Goal: Navigation & Orientation: Find specific page/section

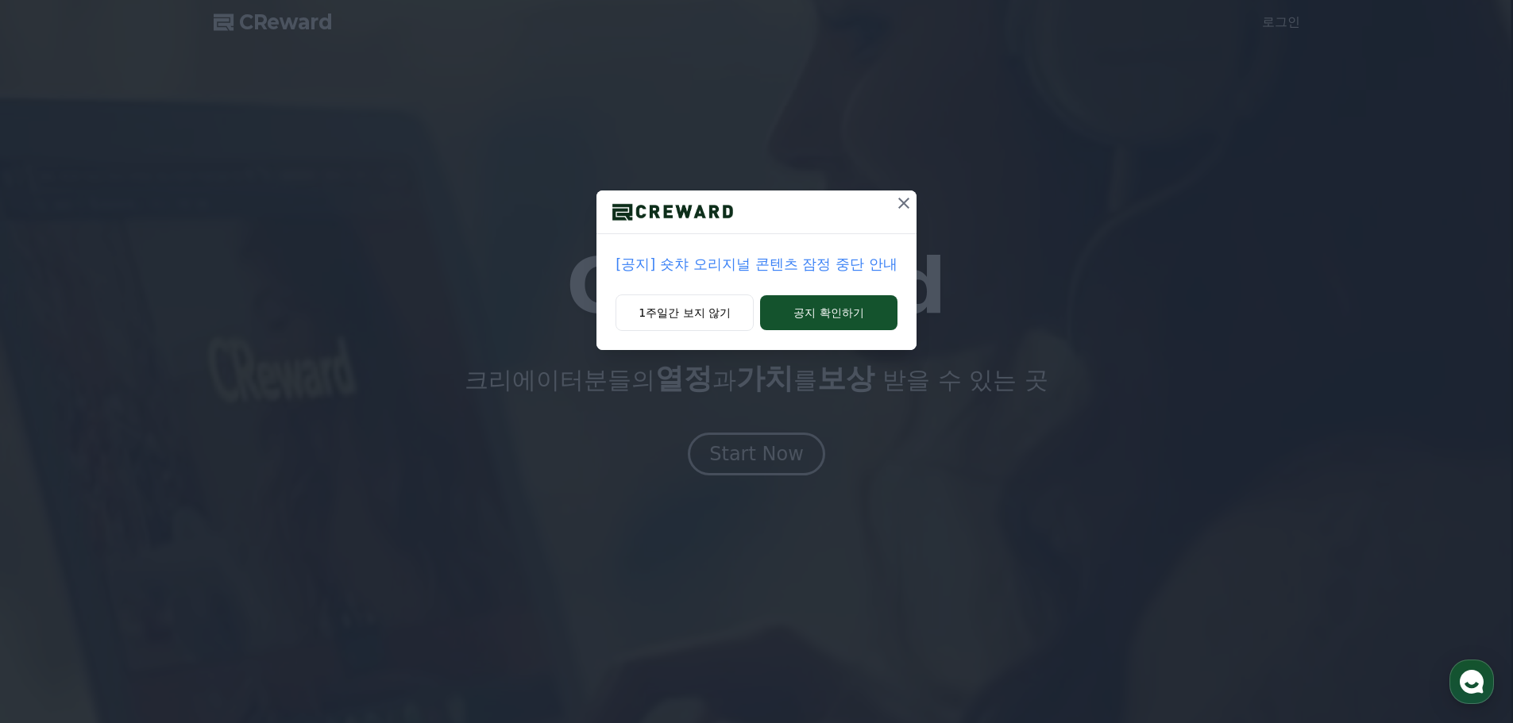
click at [896, 210] on icon at bounding box center [903, 203] width 19 height 19
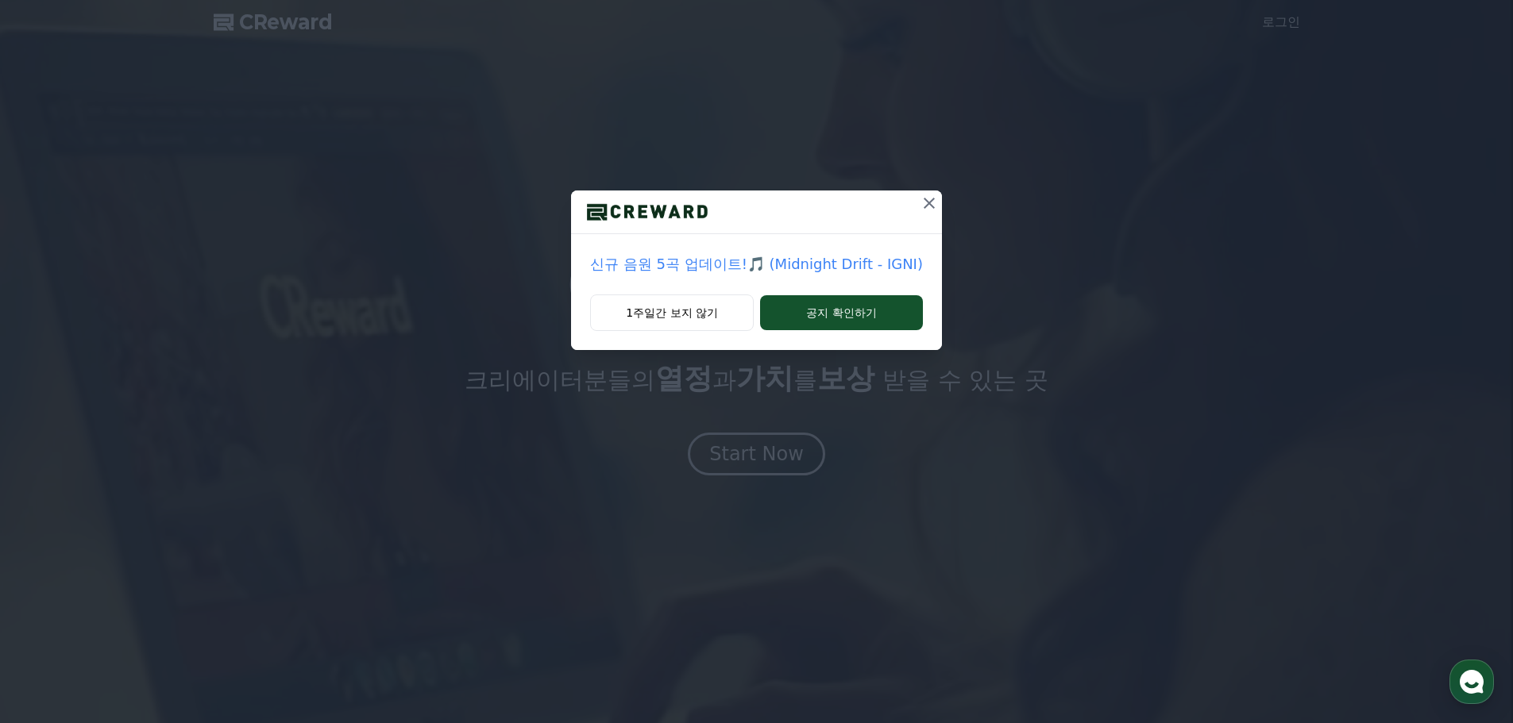
click at [934, 211] on icon at bounding box center [929, 203] width 19 height 19
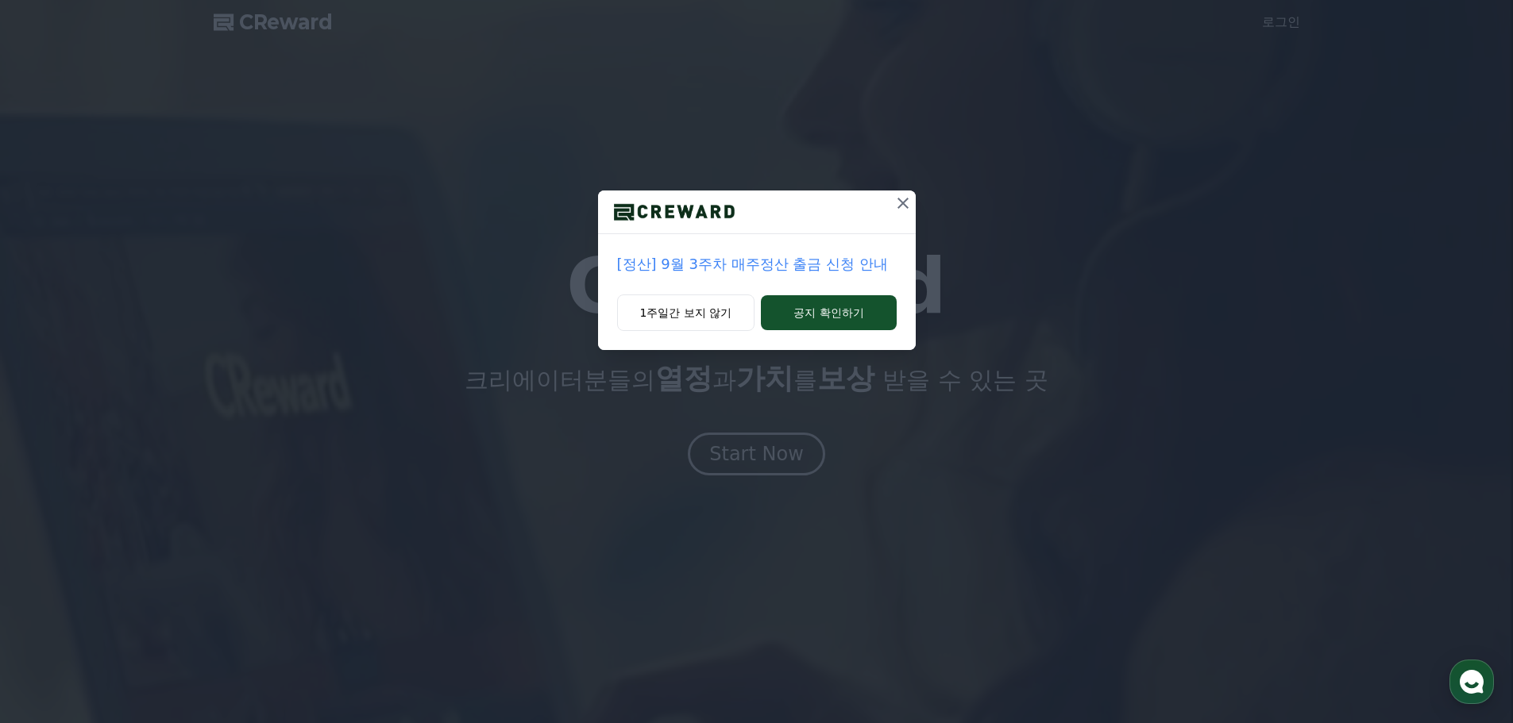
click at [902, 219] on div at bounding box center [902, 212] width 25 height 43
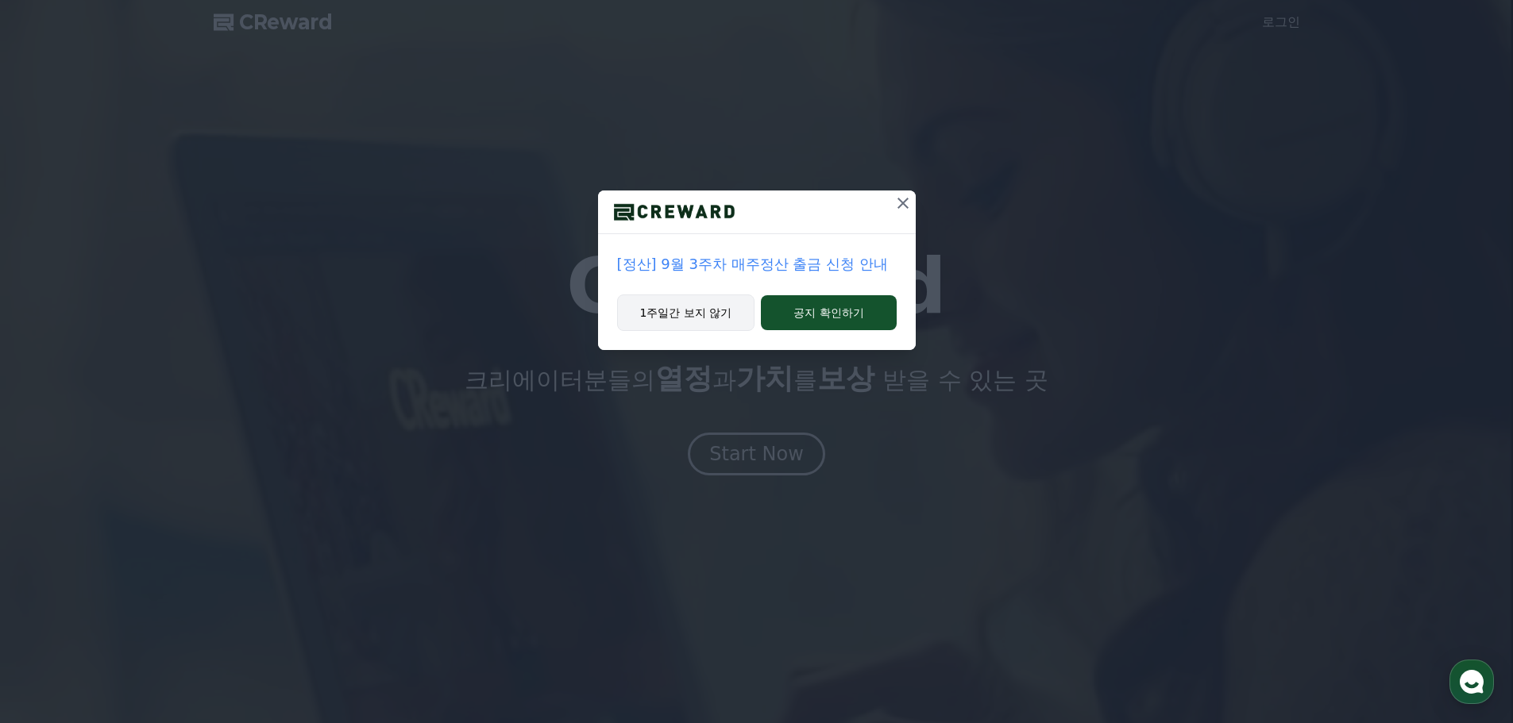
click at [722, 313] on button "1주일간 보지 않기" at bounding box center [686, 313] width 138 height 37
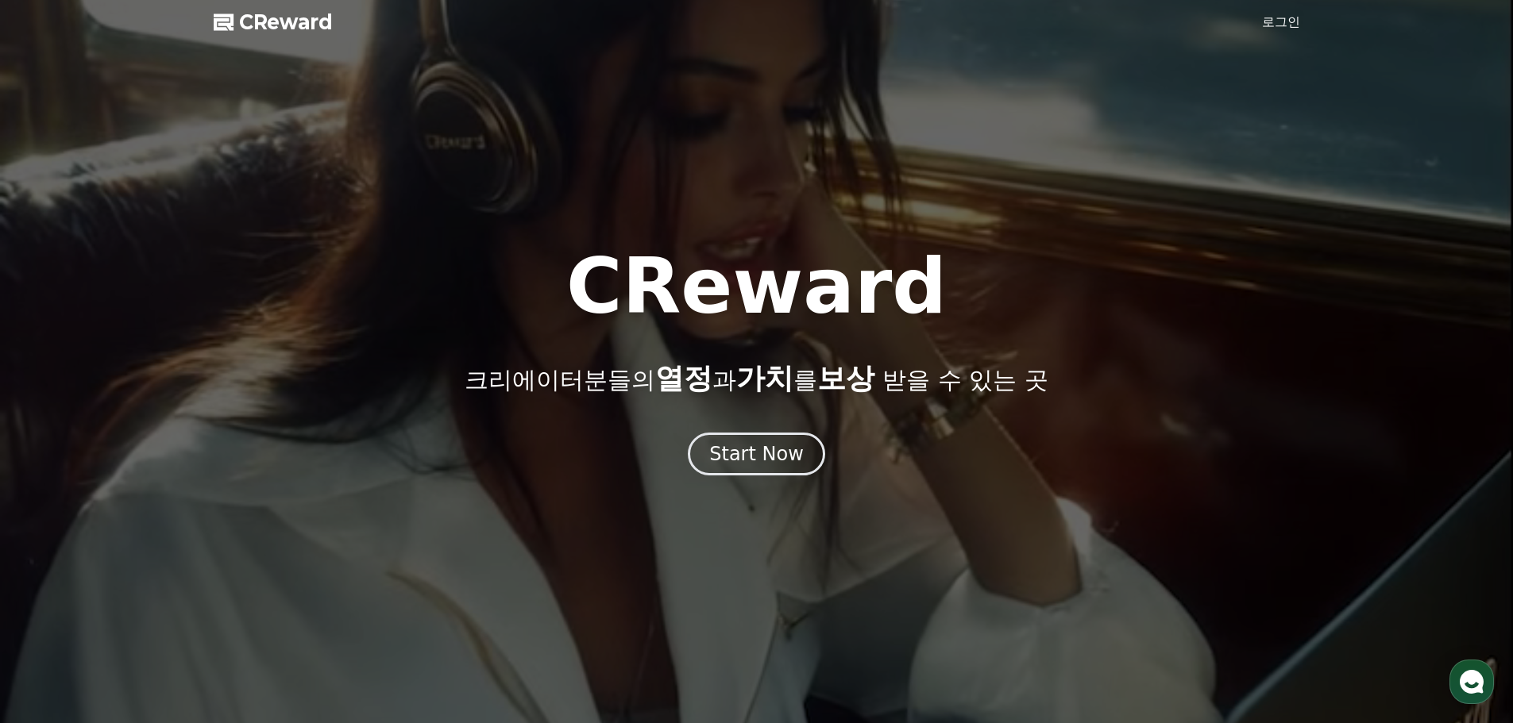
click at [1288, 22] on link "로그인" at bounding box center [1281, 22] width 38 height 19
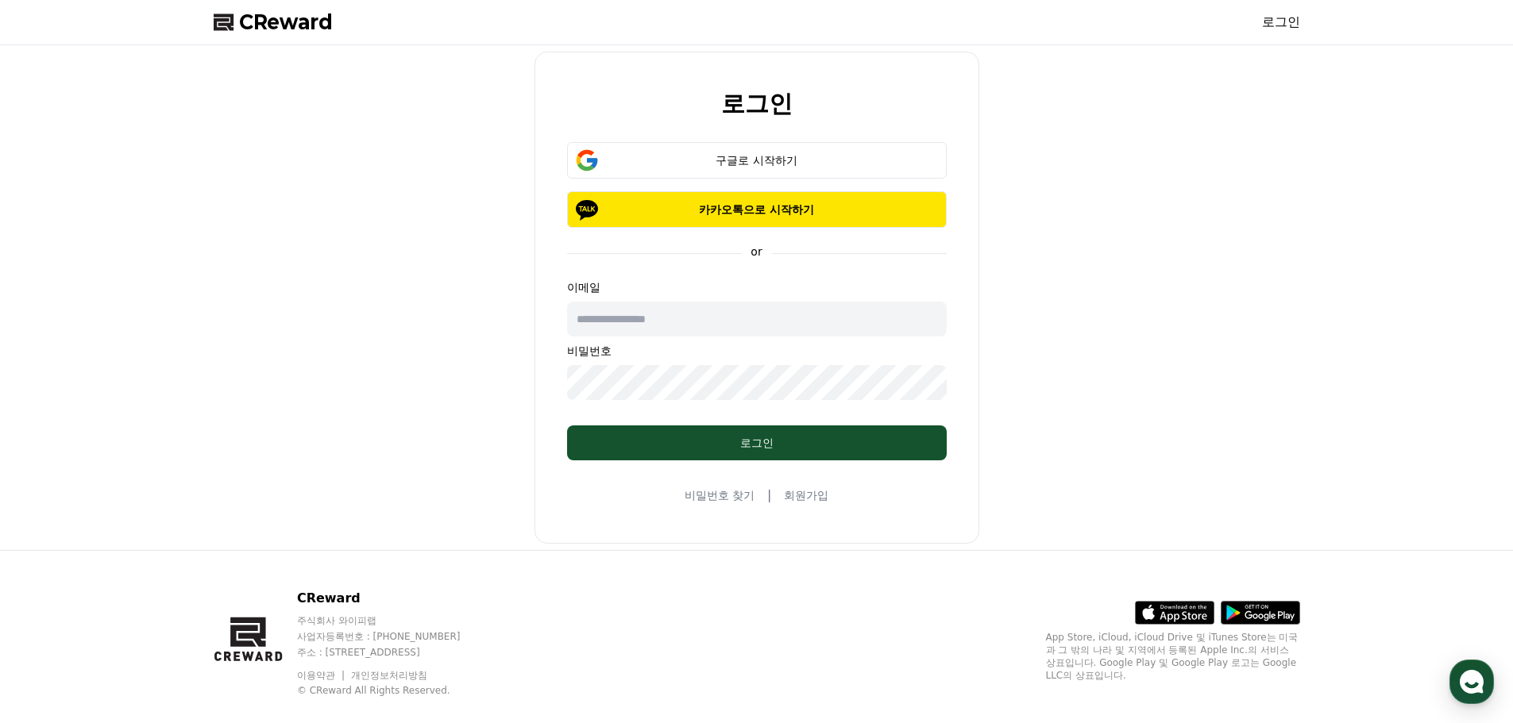
type input "**********"
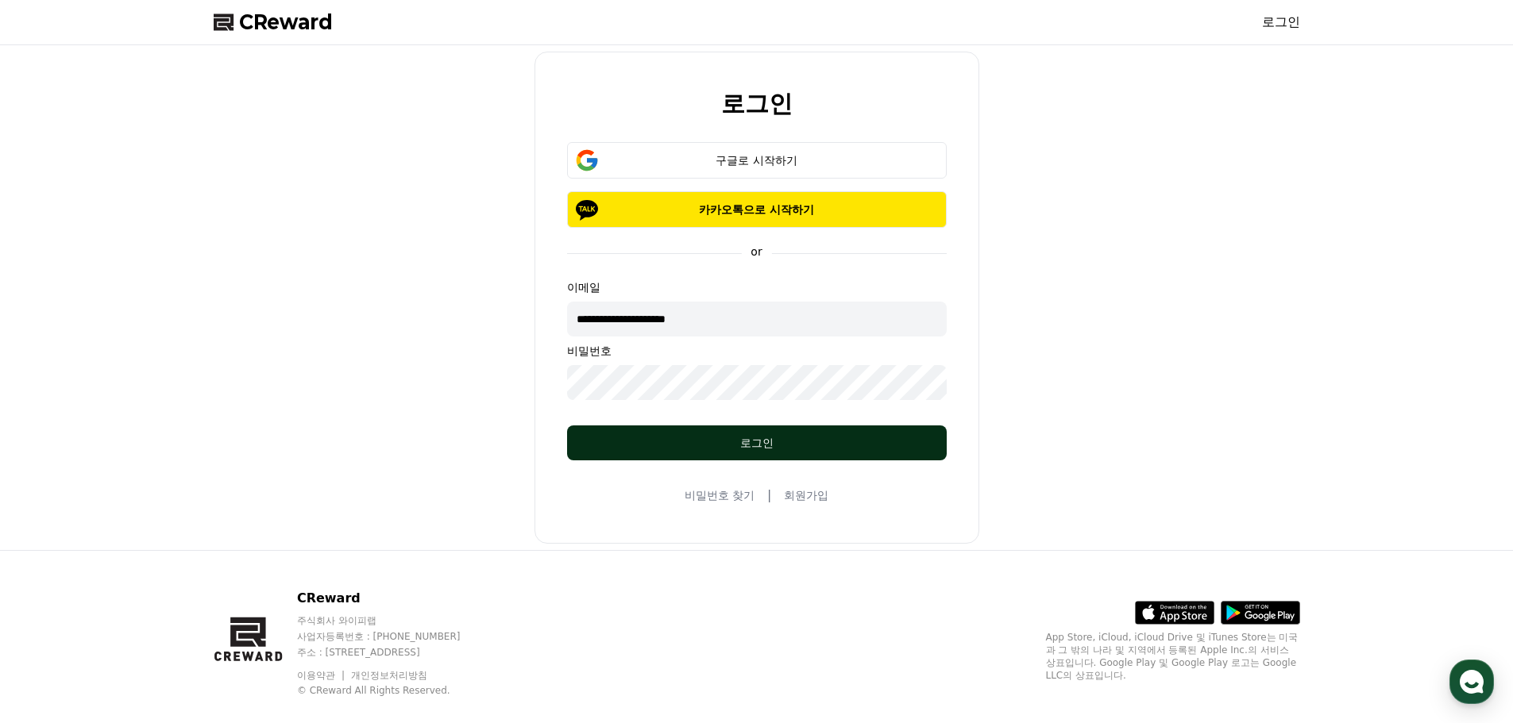
click at [745, 426] on button "로그인" at bounding box center [757, 443] width 380 height 35
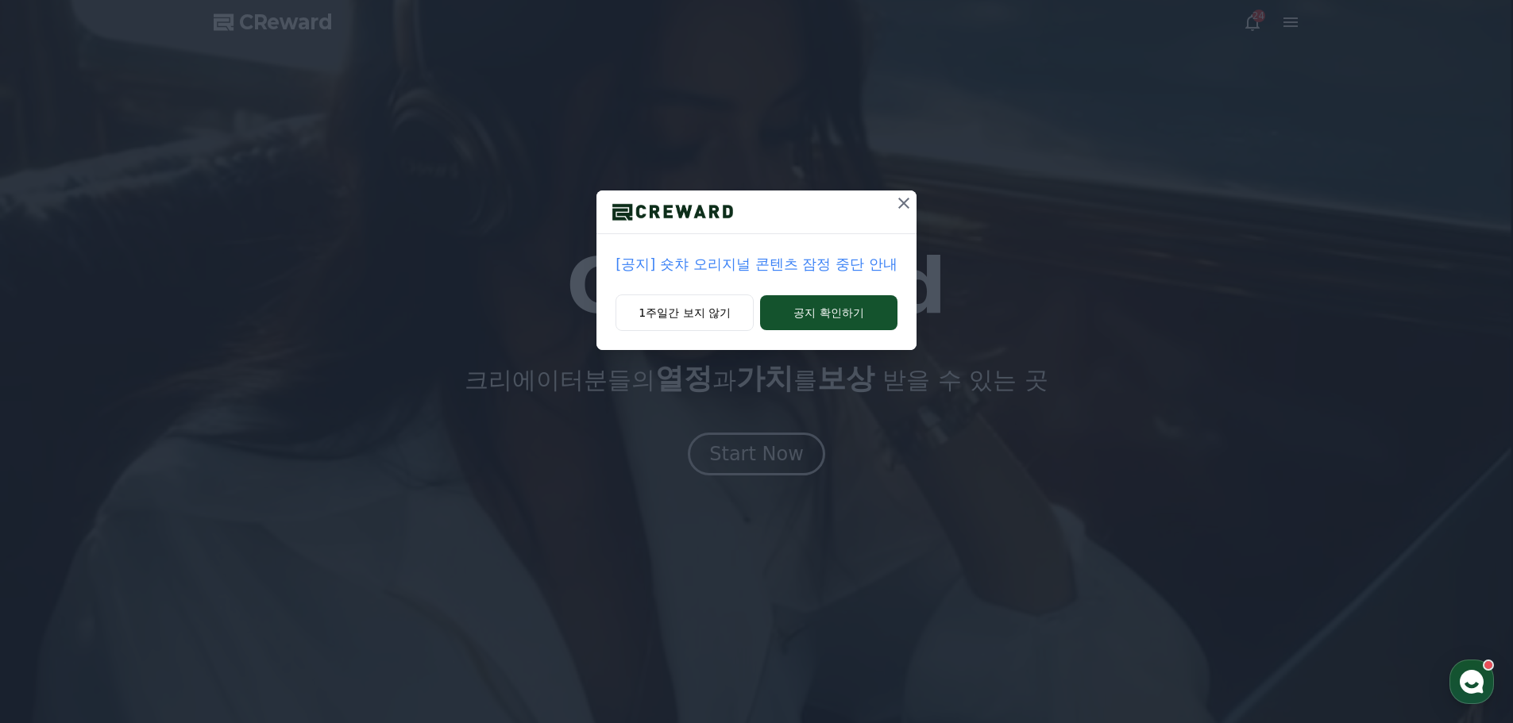
click at [906, 212] on icon at bounding box center [903, 203] width 19 height 19
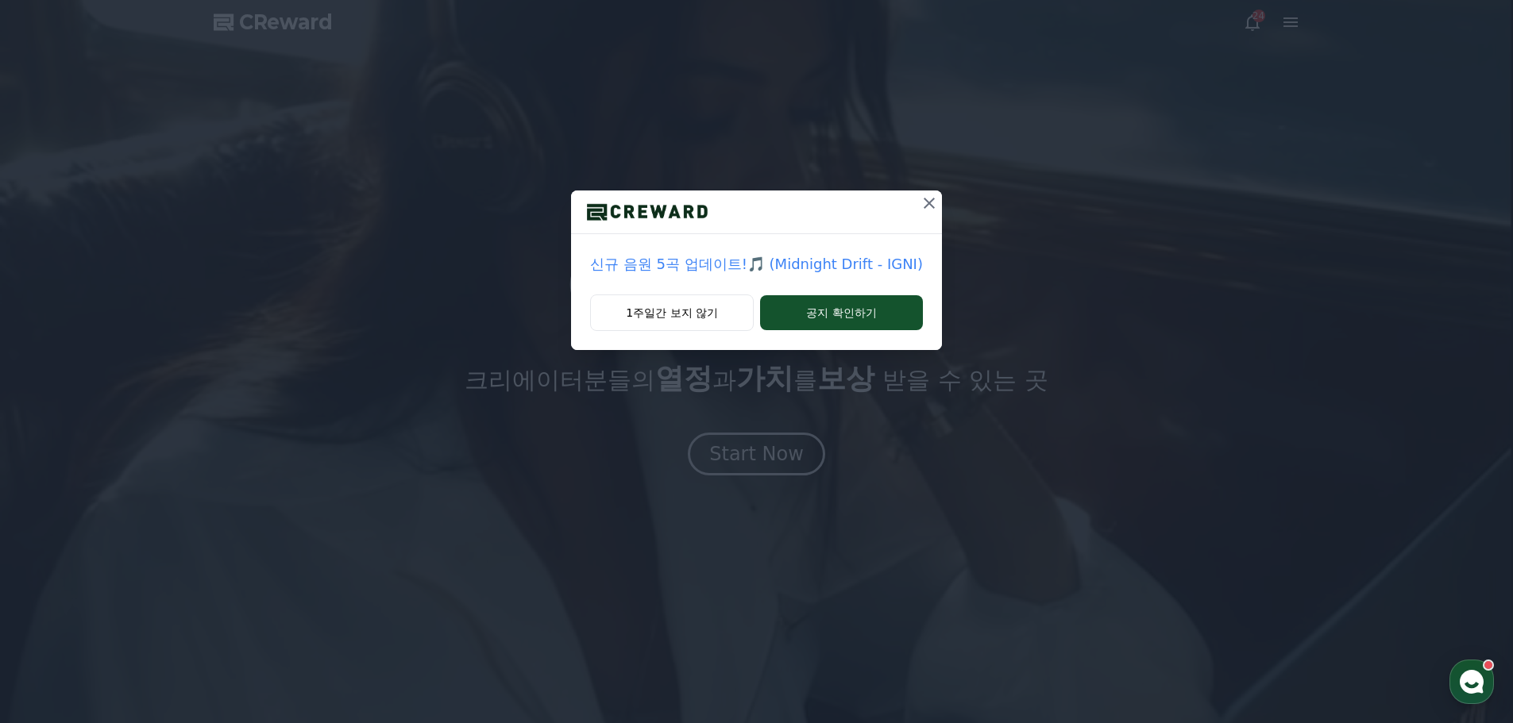
click at [920, 207] on icon at bounding box center [929, 203] width 19 height 19
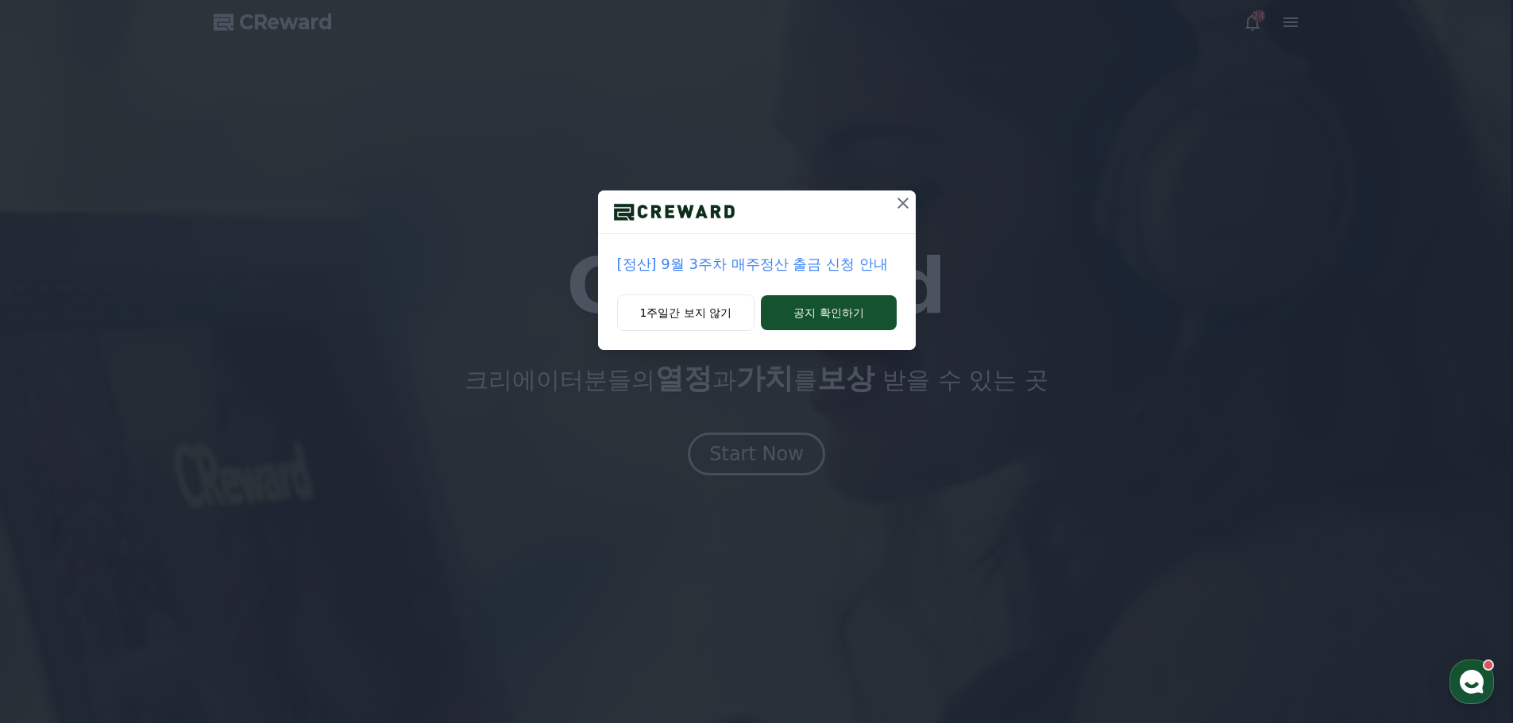
click at [890, 219] on div at bounding box center [902, 212] width 25 height 43
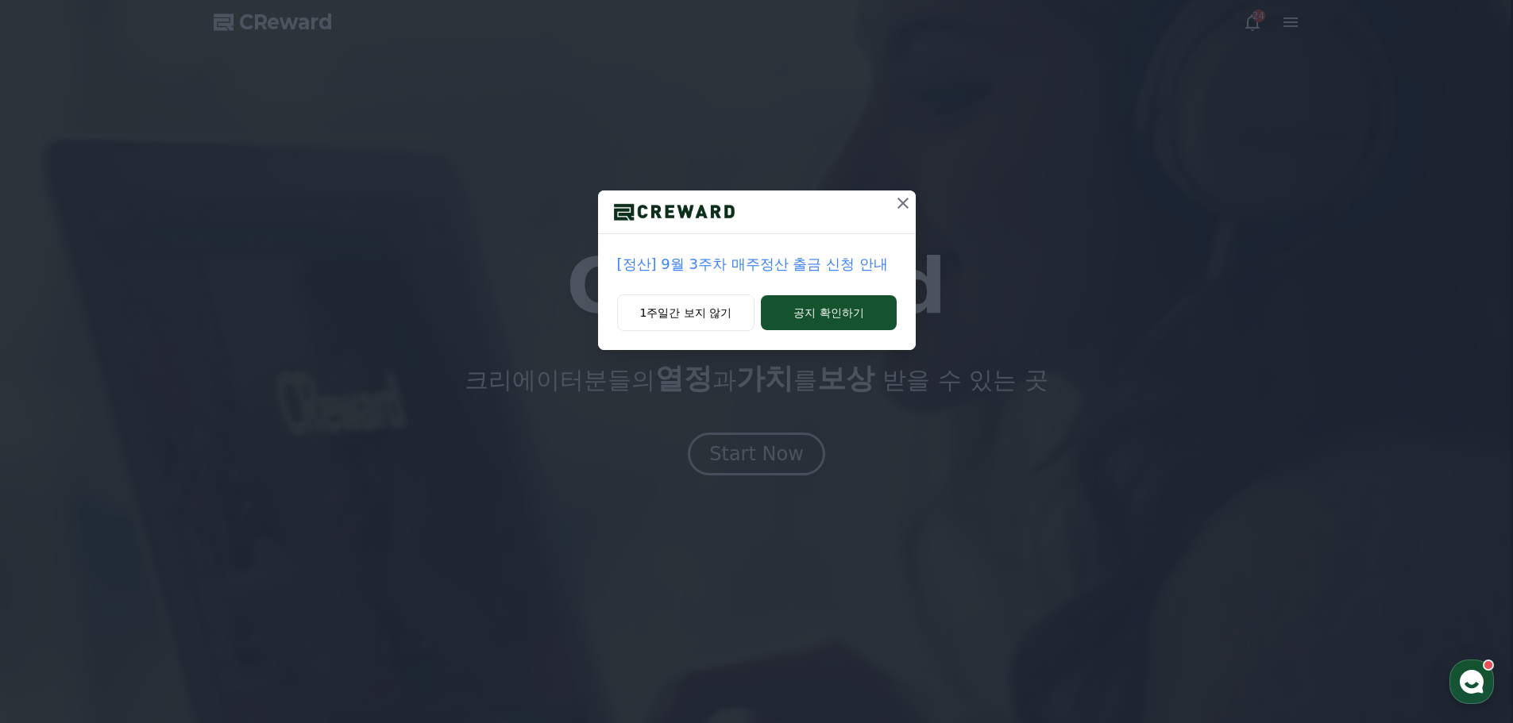
click at [914, 209] on button at bounding box center [902, 203] width 25 height 25
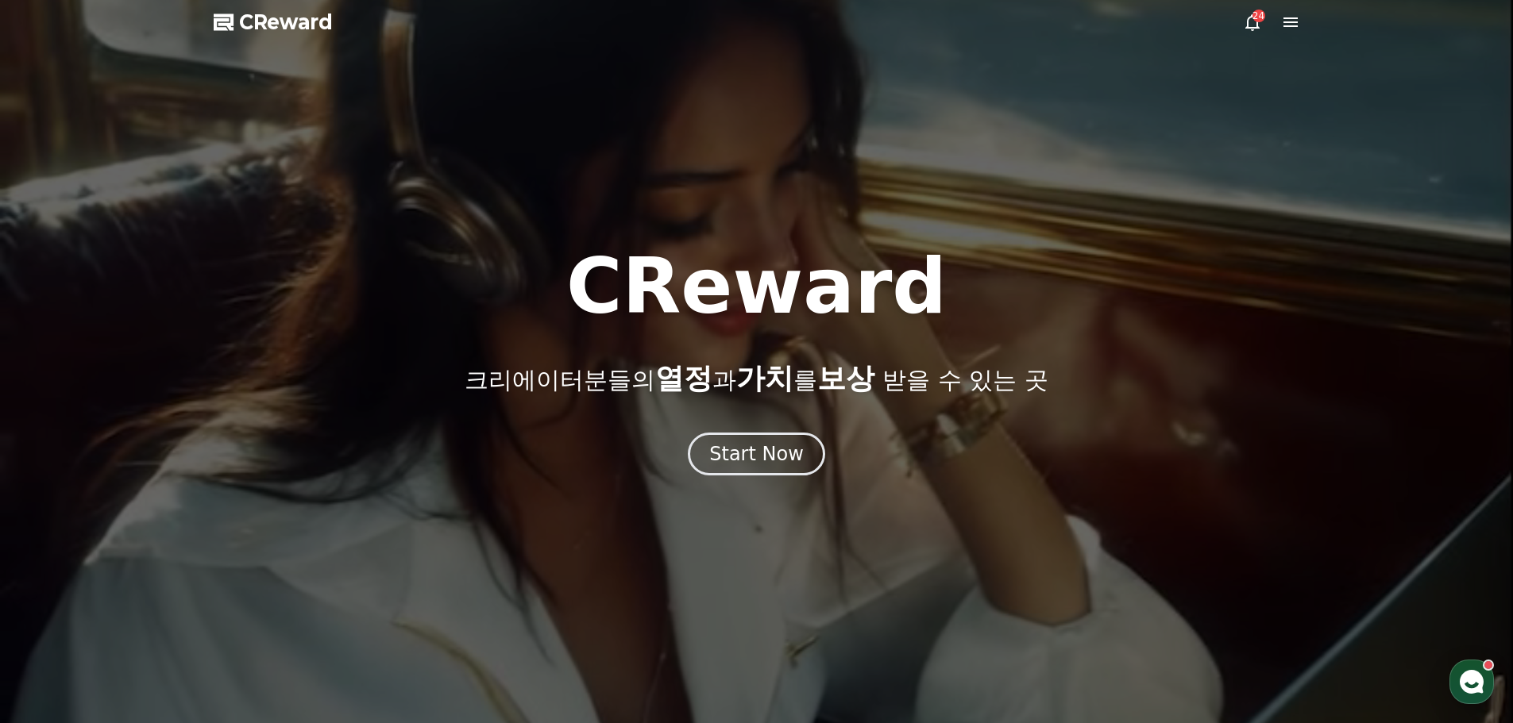
click at [1243, 23] on icon at bounding box center [1252, 22] width 19 height 19
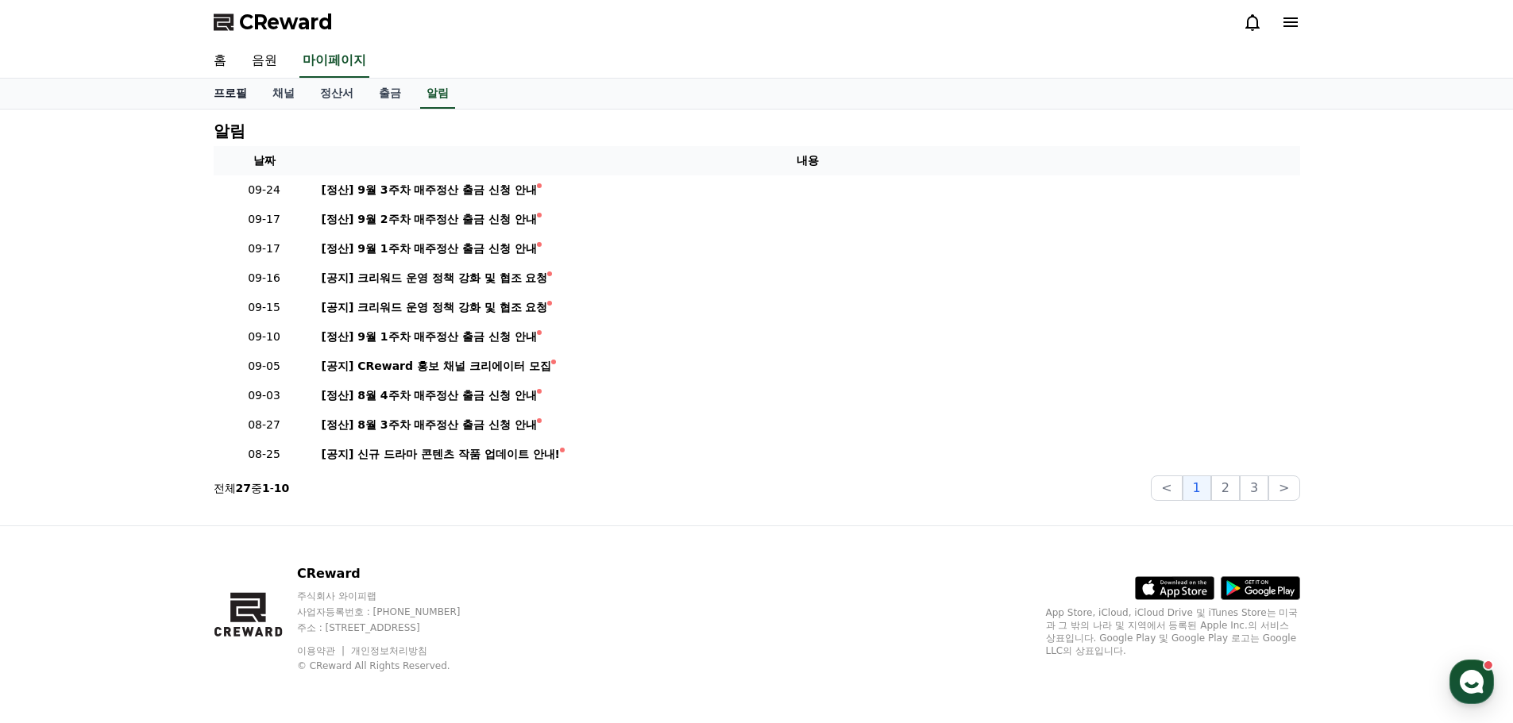
click at [248, 98] on link "프로필" at bounding box center [230, 94] width 59 height 30
select select "**********"
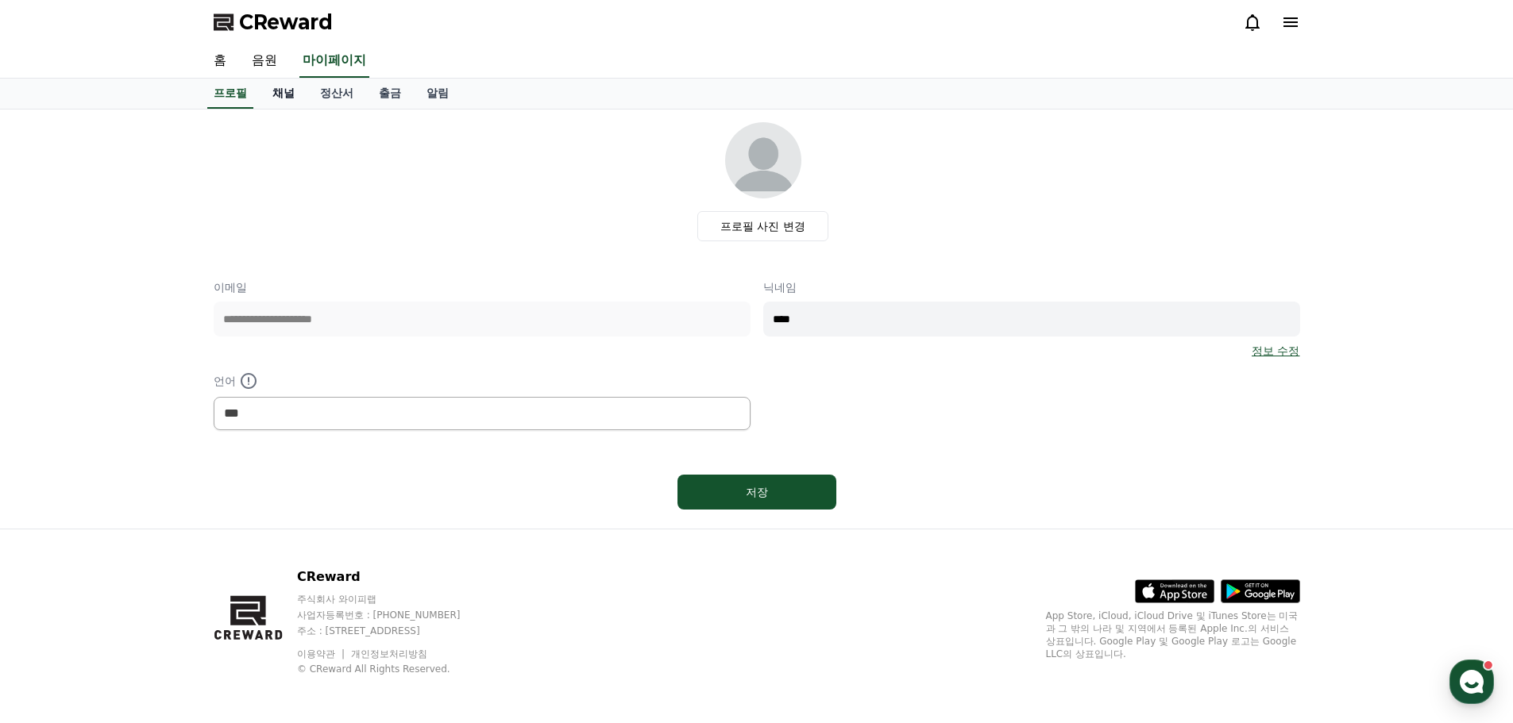
click at [283, 92] on link "채널" at bounding box center [284, 94] width 48 height 30
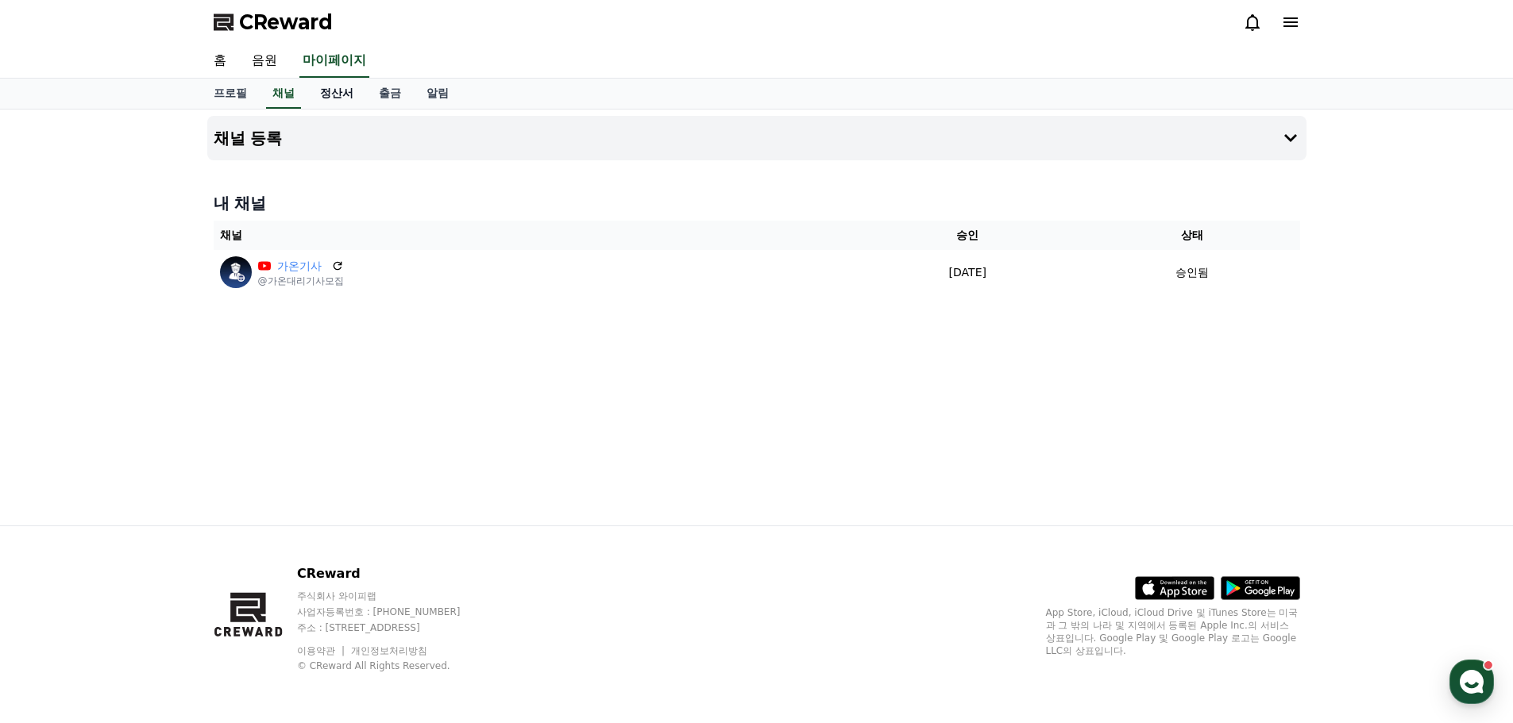
click at [330, 95] on link "정산서" at bounding box center [336, 94] width 59 height 30
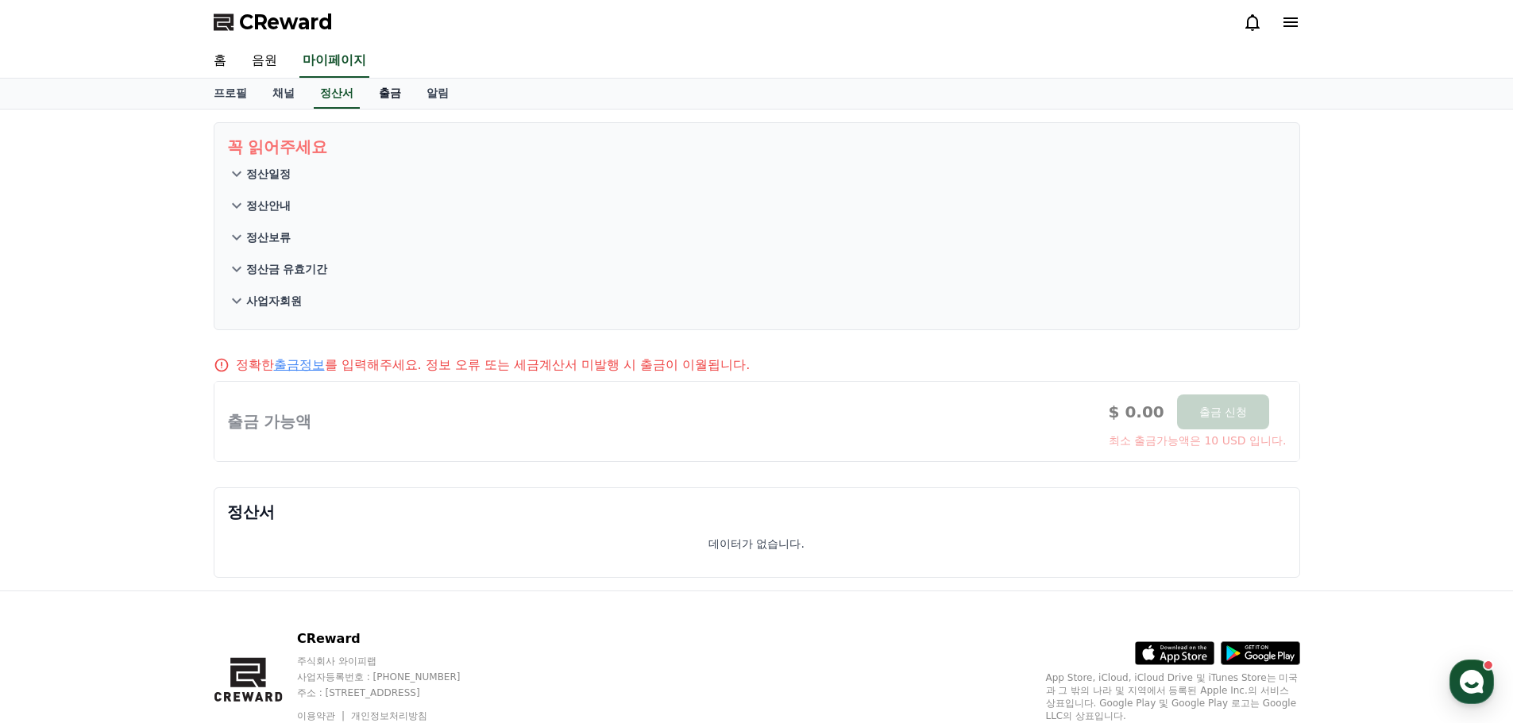
click at [377, 98] on link "출금" at bounding box center [390, 94] width 48 height 30
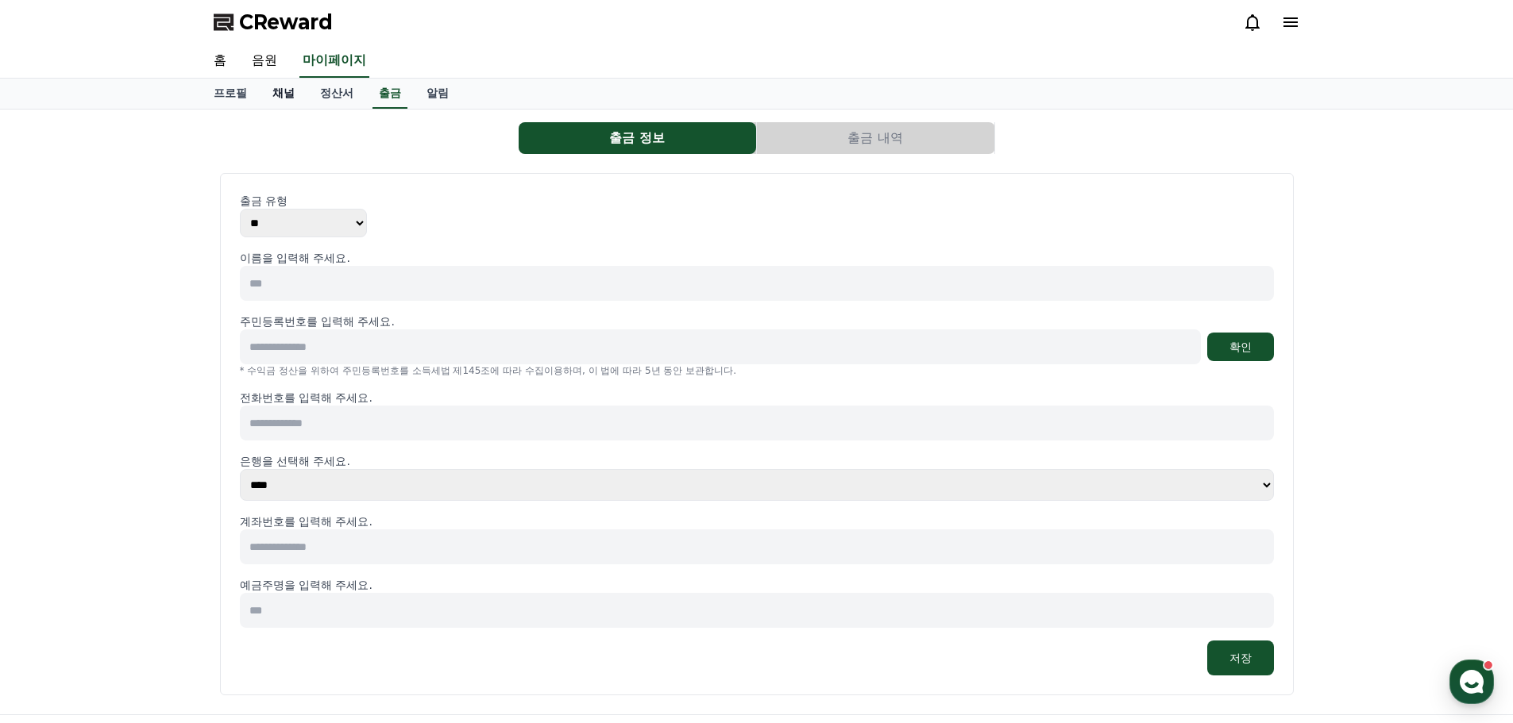
click at [284, 94] on link "채널" at bounding box center [284, 94] width 48 height 30
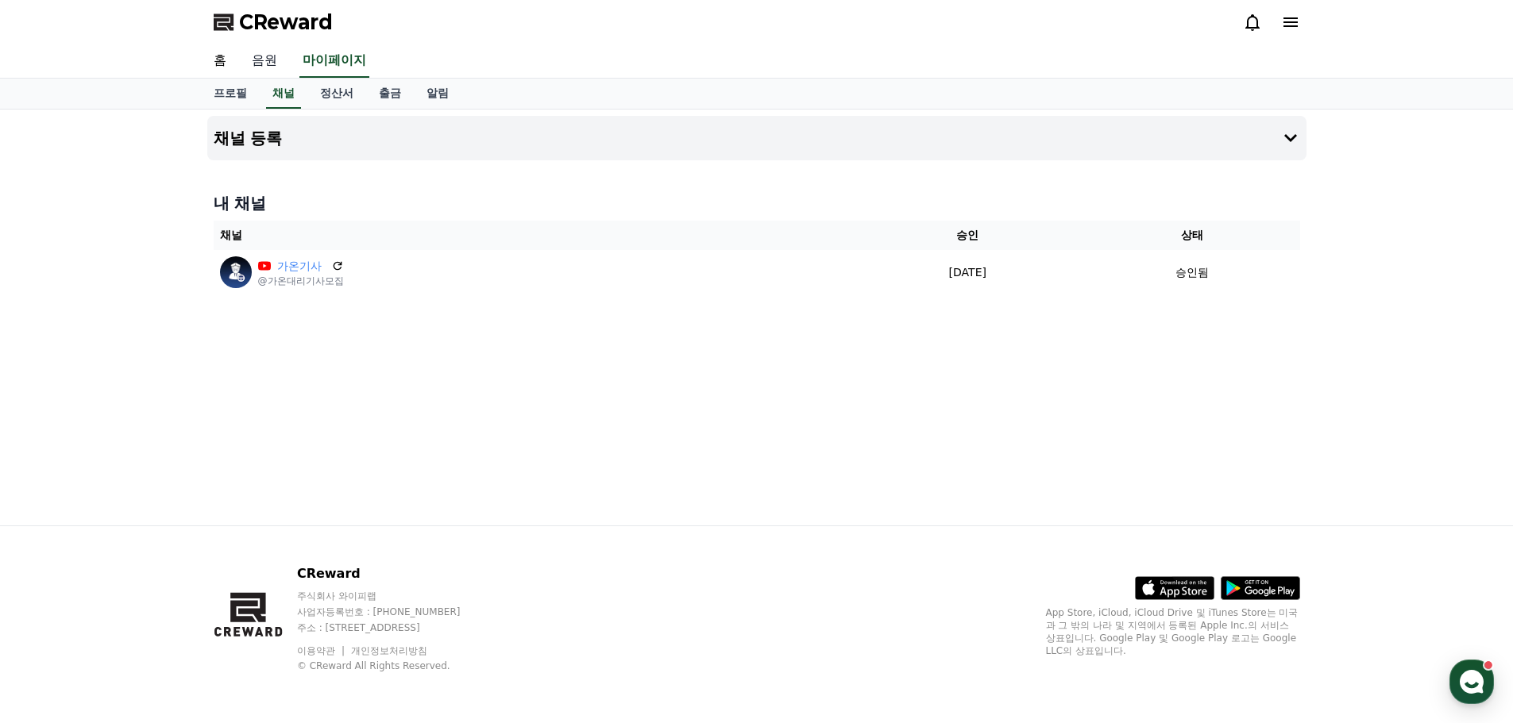
click at [270, 73] on link "음원" at bounding box center [264, 60] width 51 height 33
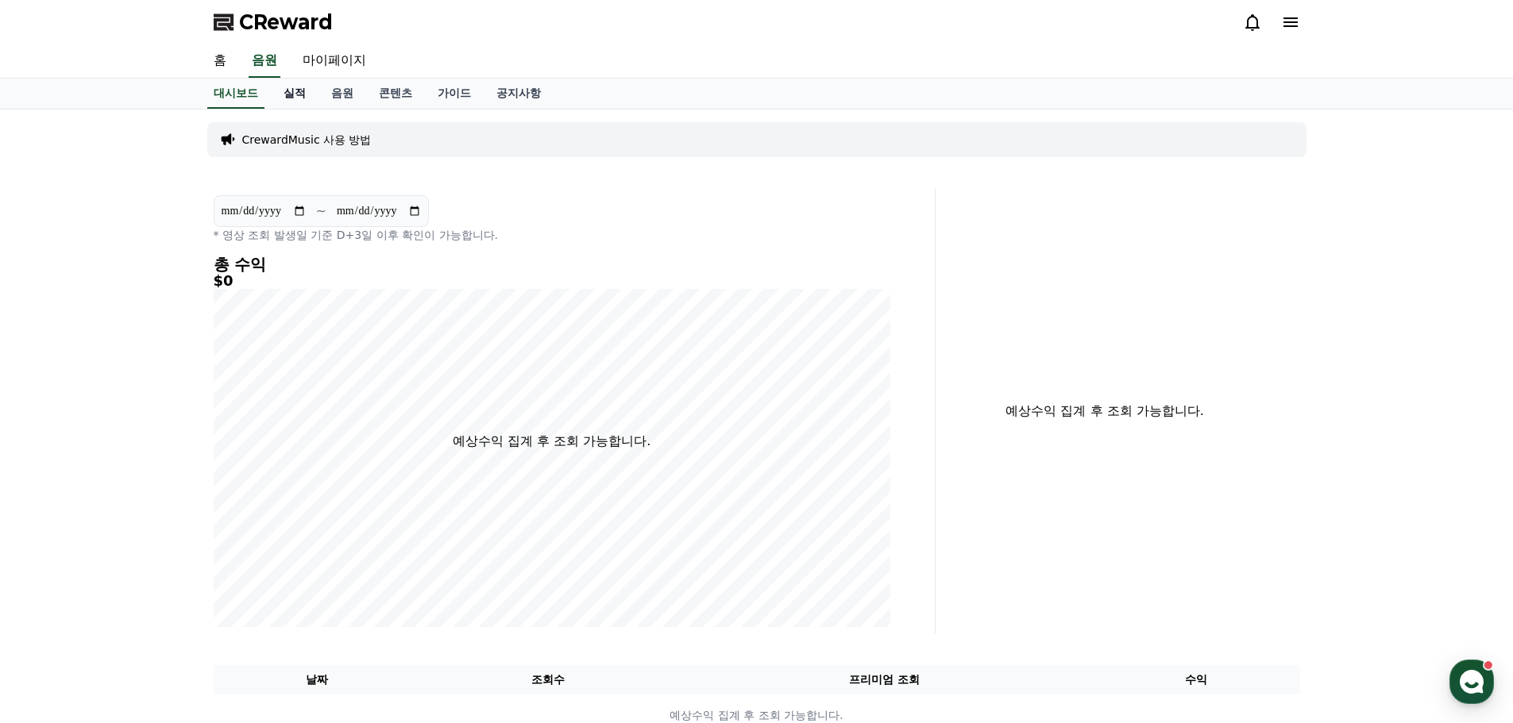
click at [286, 94] on link "실적" at bounding box center [295, 94] width 48 height 30
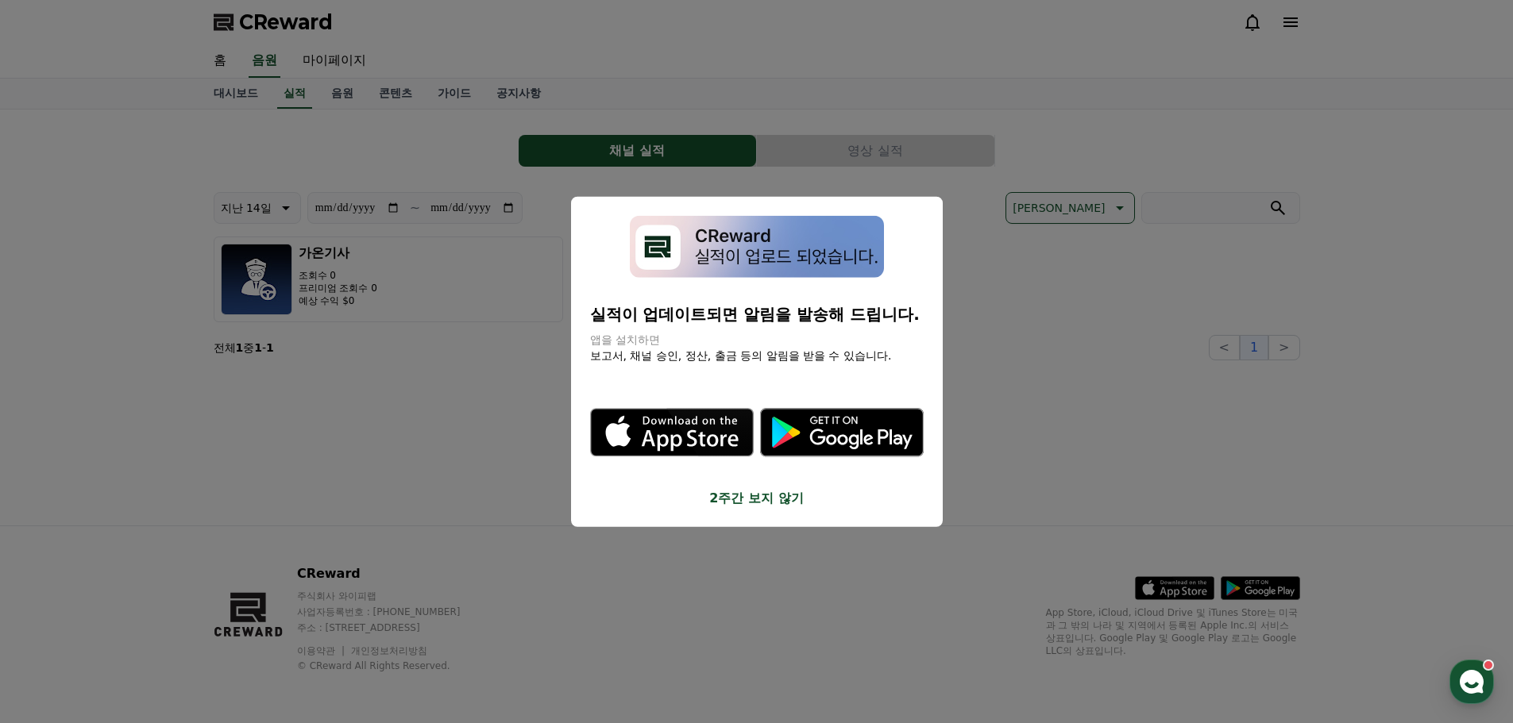
click at [346, 93] on button "close modal" at bounding box center [756, 361] width 1513 height 723
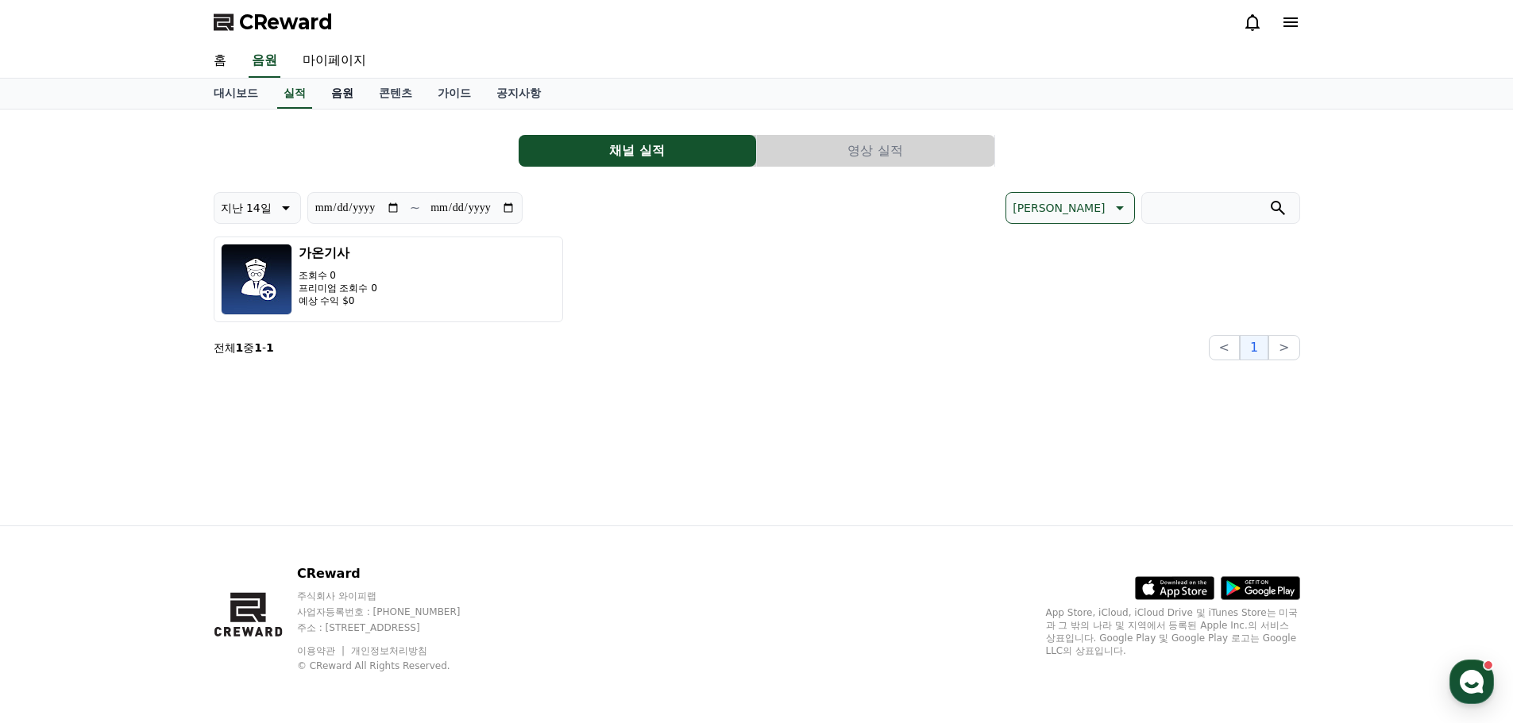
click at [340, 102] on link "음원" at bounding box center [342, 94] width 48 height 30
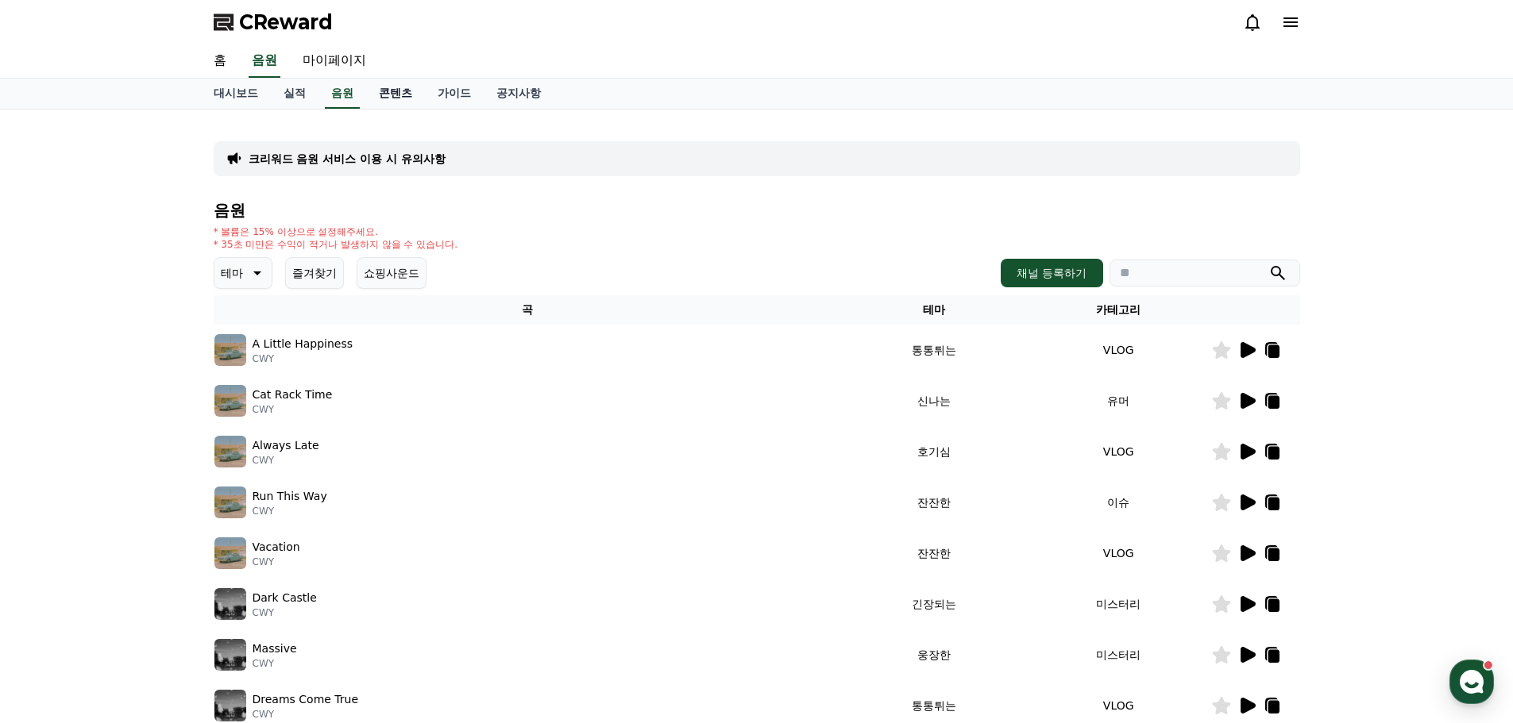
click at [402, 103] on link "콘텐츠" at bounding box center [395, 94] width 59 height 30
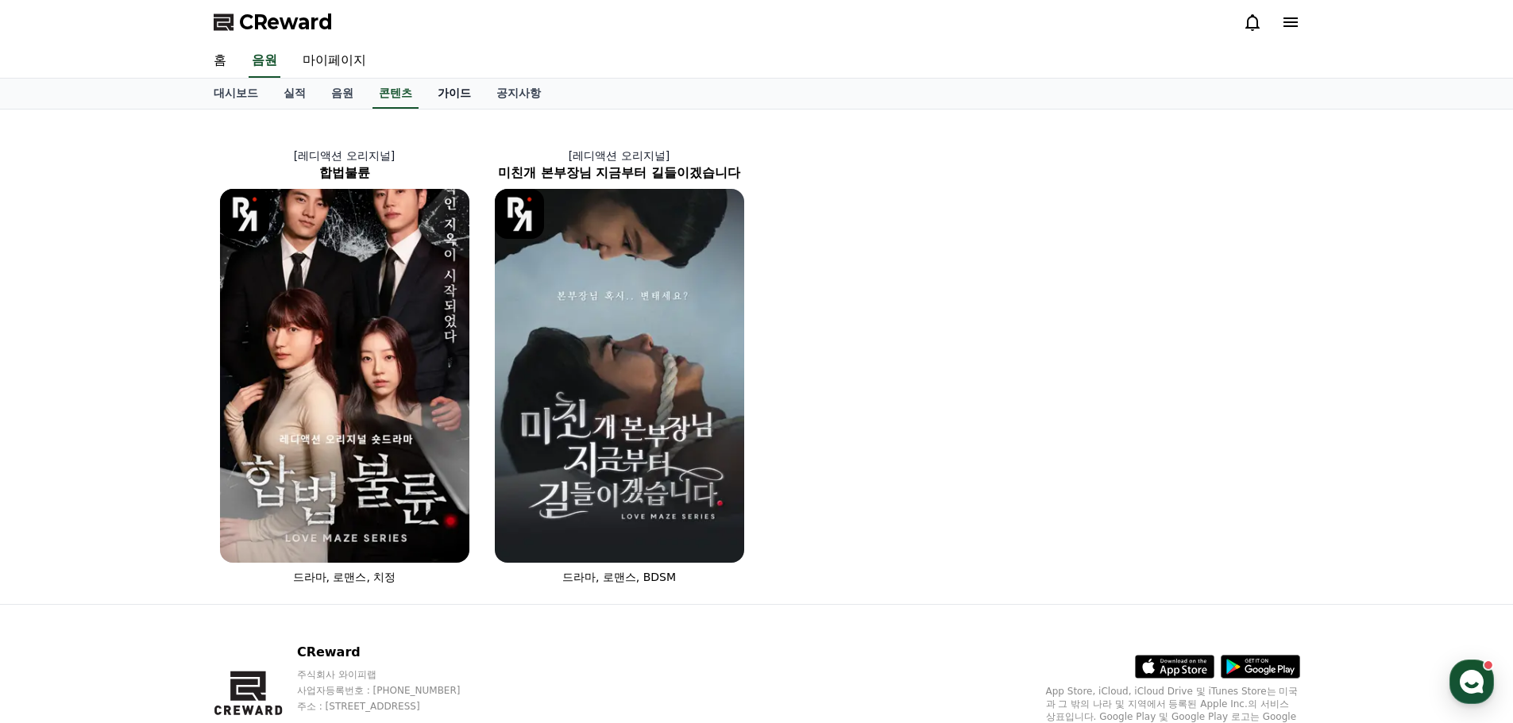
click at [465, 98] on link "가이드" at bounding box center [454, 94] width 59 height 30
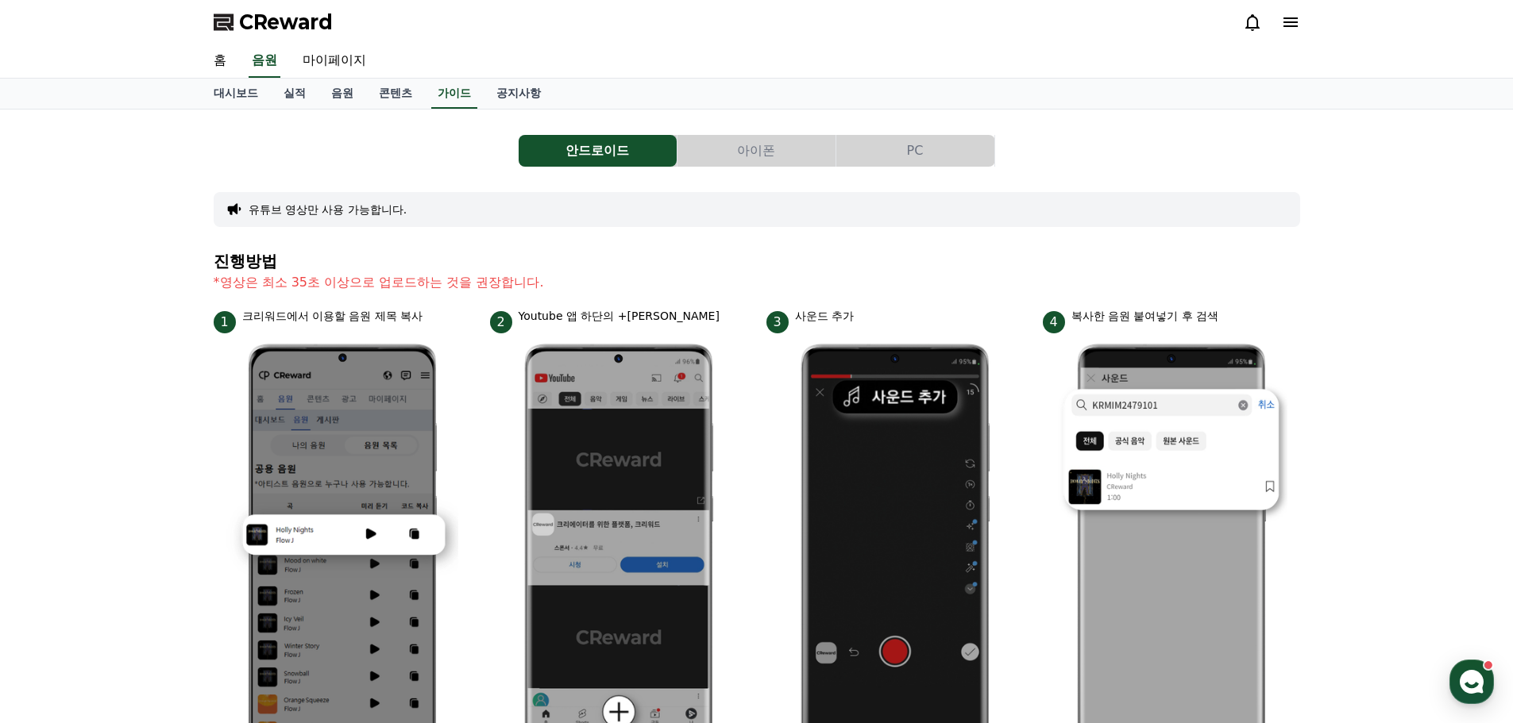
click at [772, 156] on button "아이폰" at bounding box center [756, 151] width 158 height 32
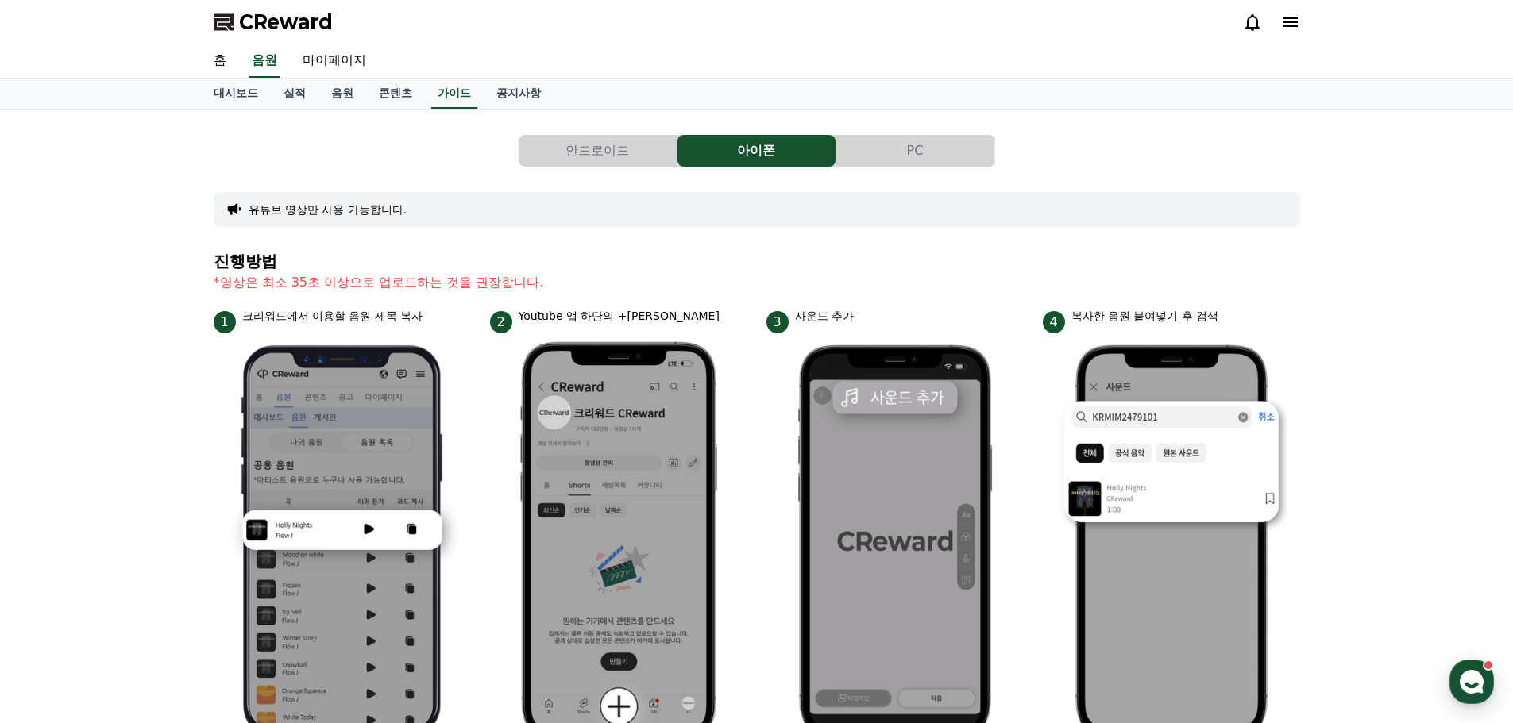
click at [910, 153] on button "PC" at bounding box center [915, 151] width 158 height 32
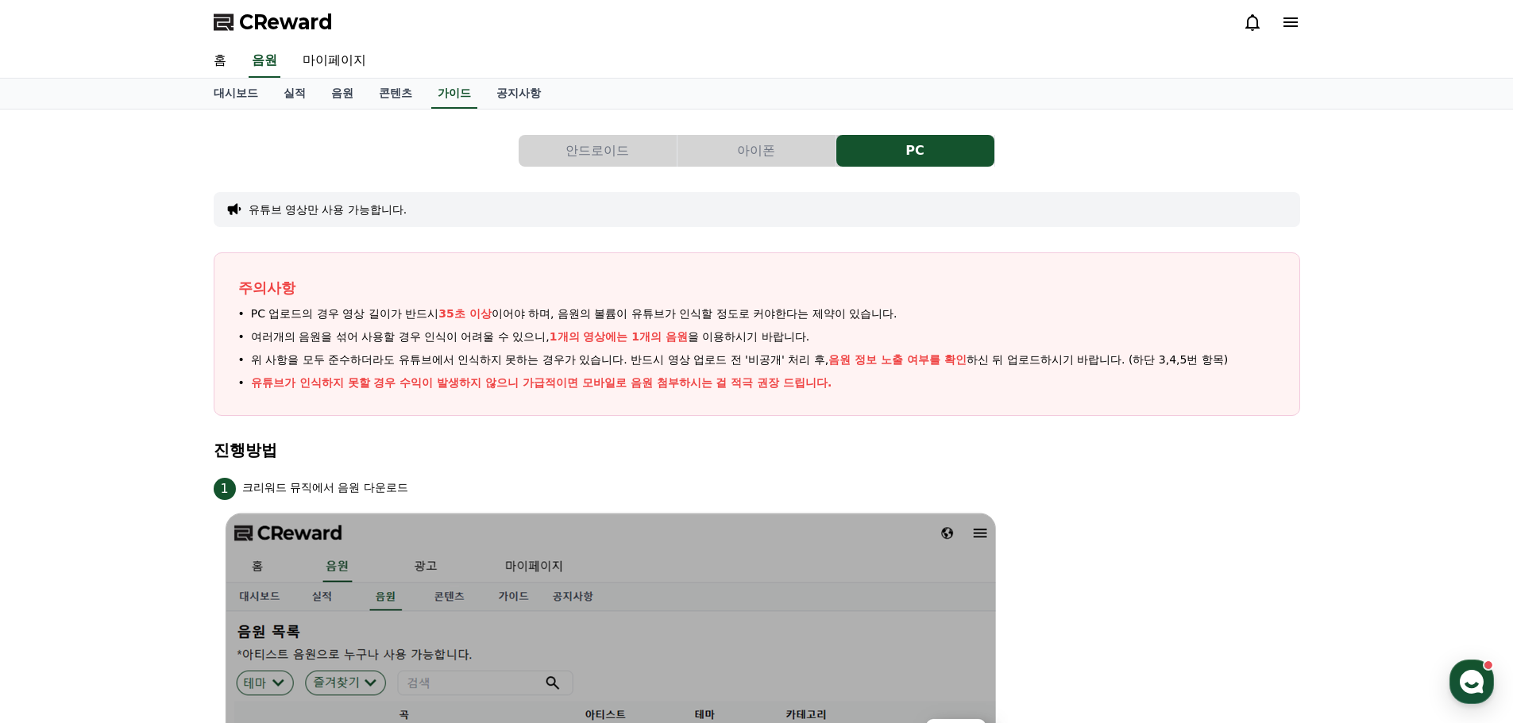
click at [758, 156] on button "아이폰" at bounding box center [756, 151] width 158 height 32
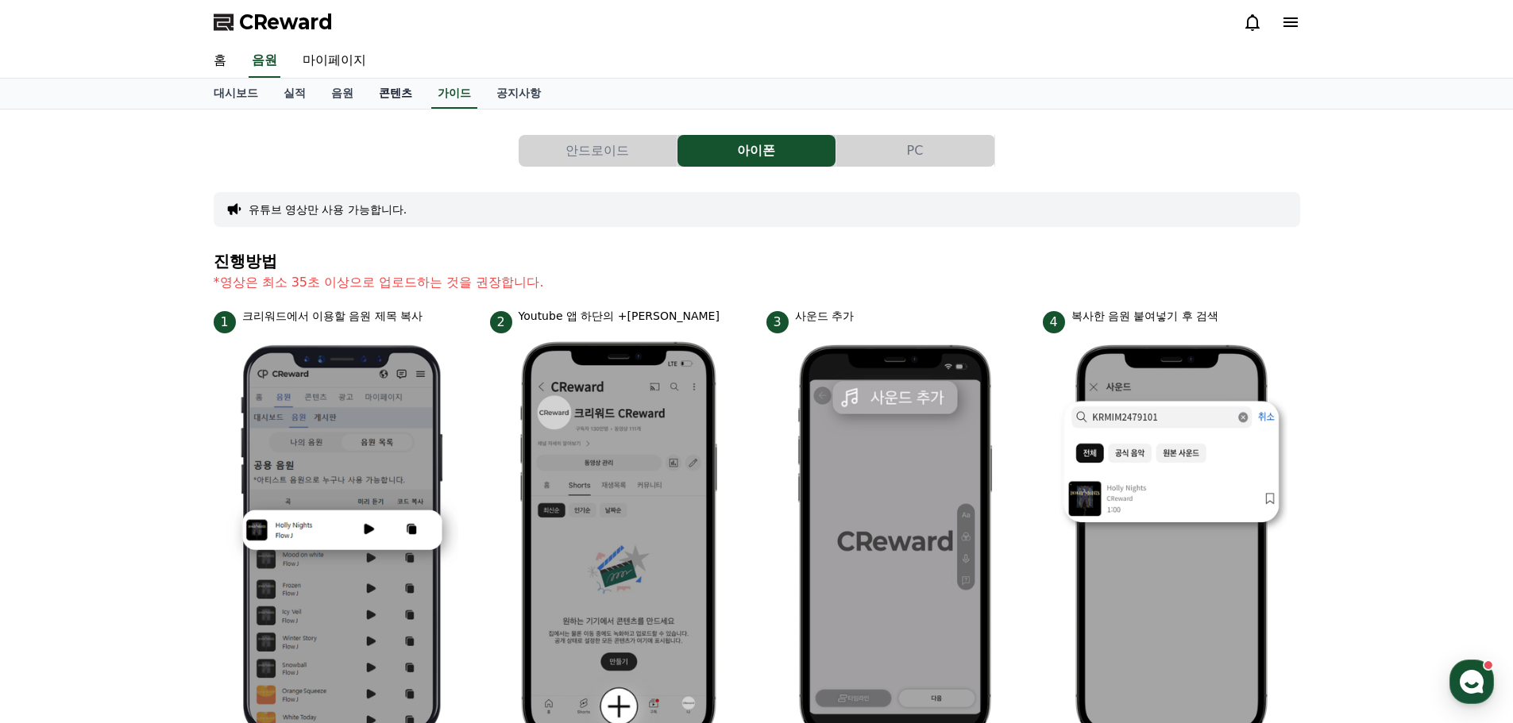
click at [366, 92] on link "콘텐츠" at bounding box center [395, 94] width 59 height 30
click at [336, 96] on link "음원" at bounding box center [342, 94] width 48 height 30
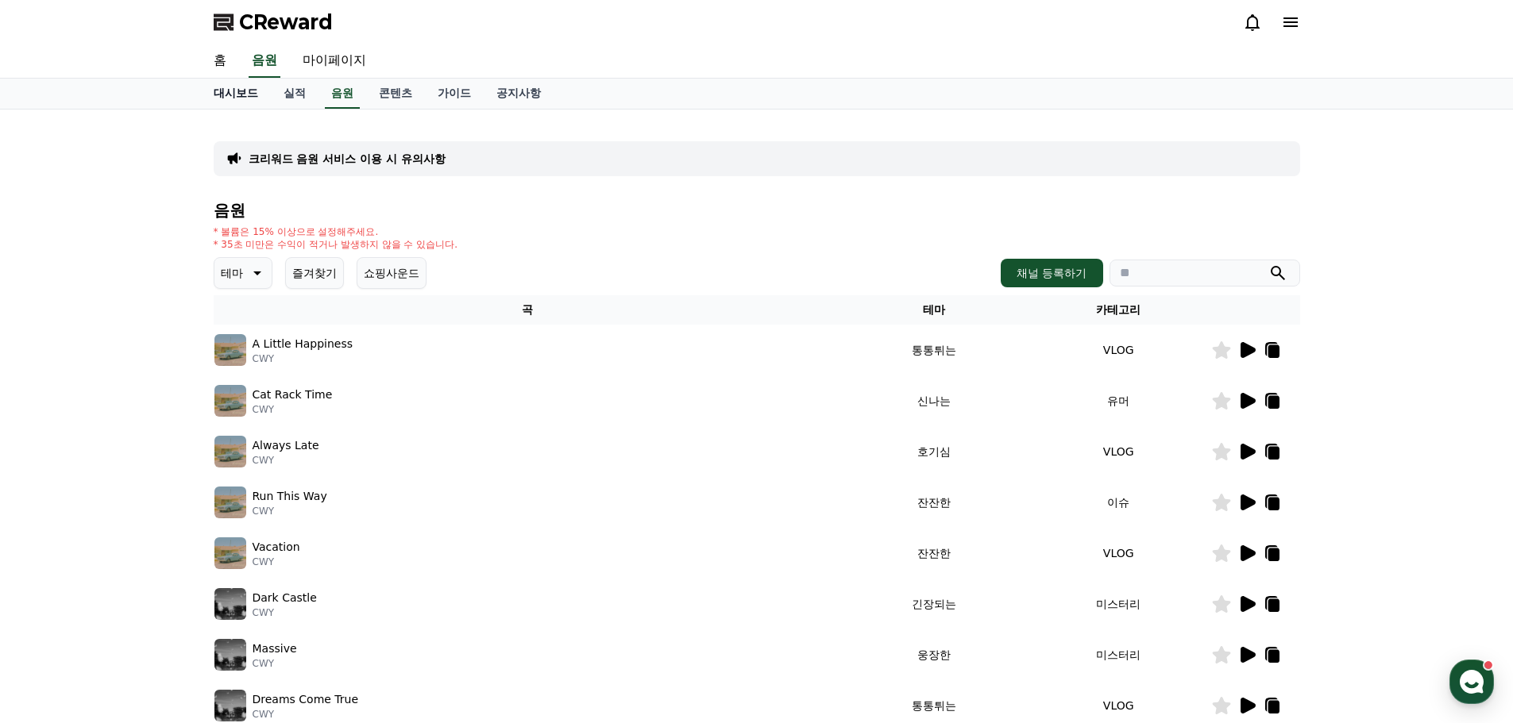
click at [265, 102] on link "대시보드" at bounding box center [236, 94] width 70 height 30
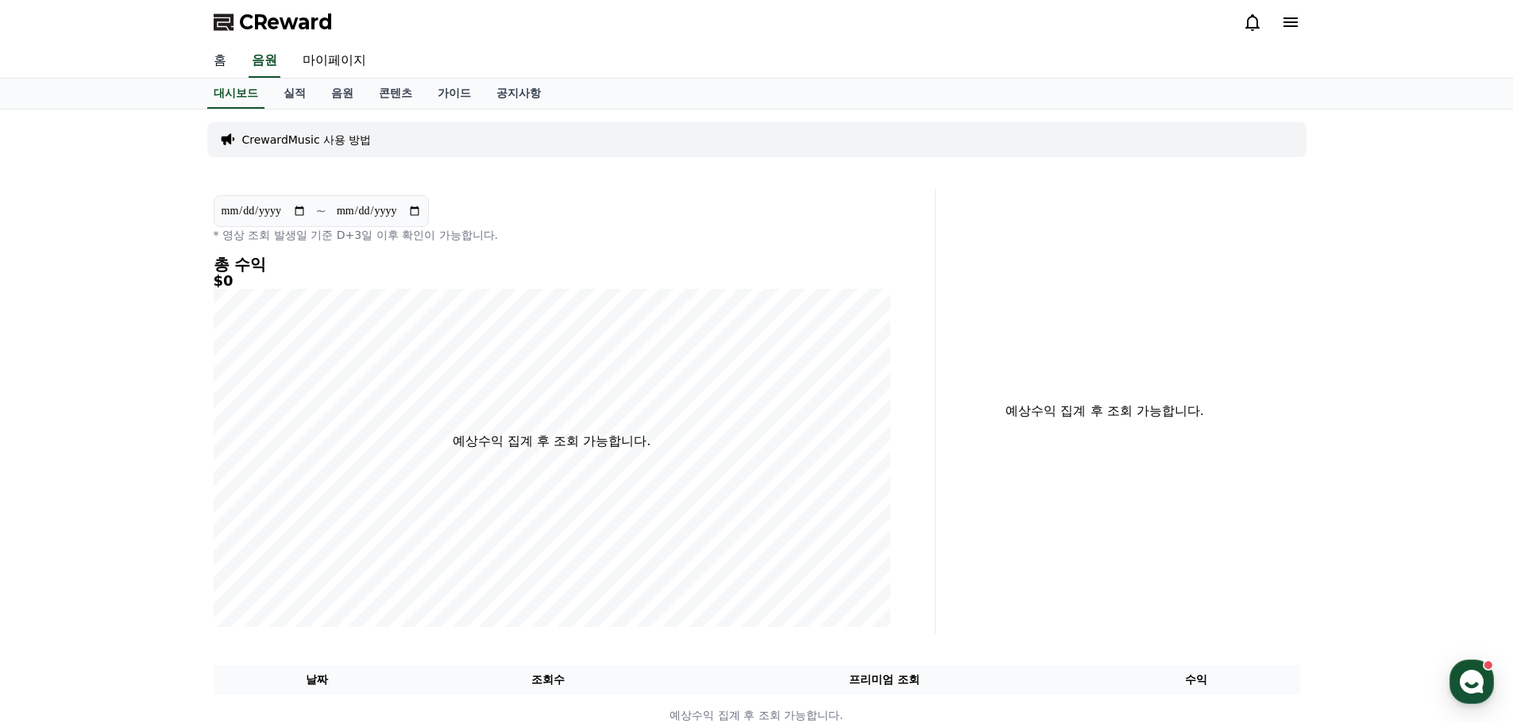
click at [221, 66] on link "홈" at bounding box center [220, 60] width 38 height 33
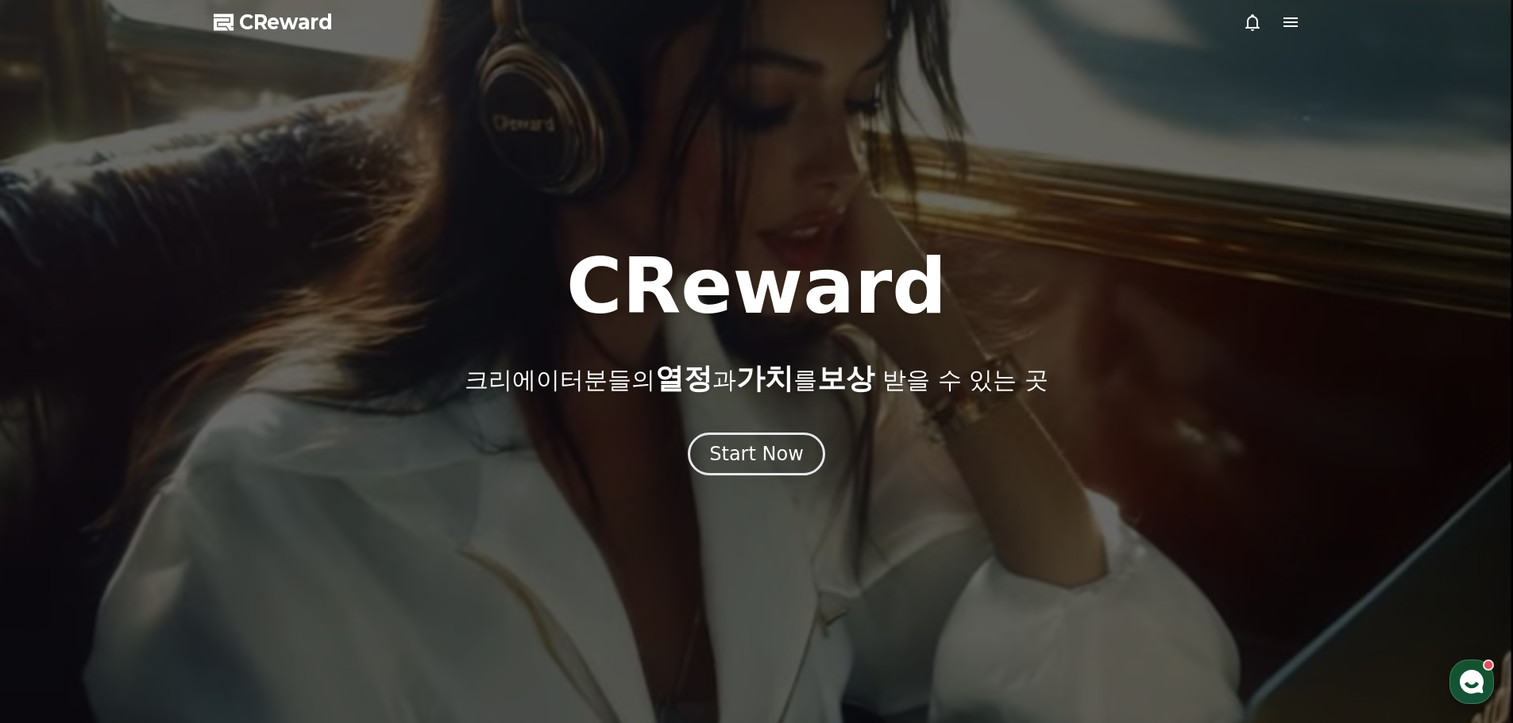
click at [1281, 27] on icon at bounding box center [1290, 22] width 19 height 19
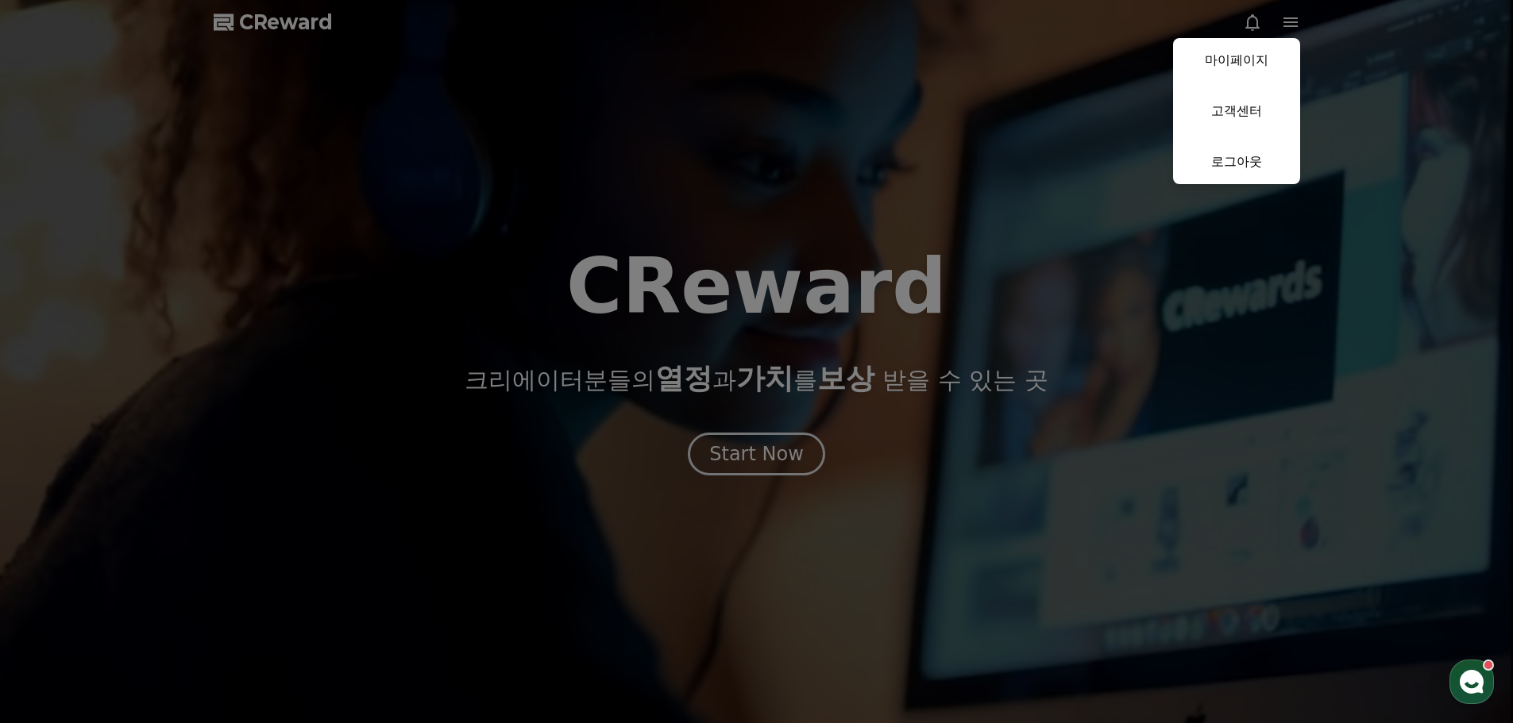
drag, startPoint x: 766, startPoint y: 183, endPoint x: 627, endPoint y: 130, distance: 148.8
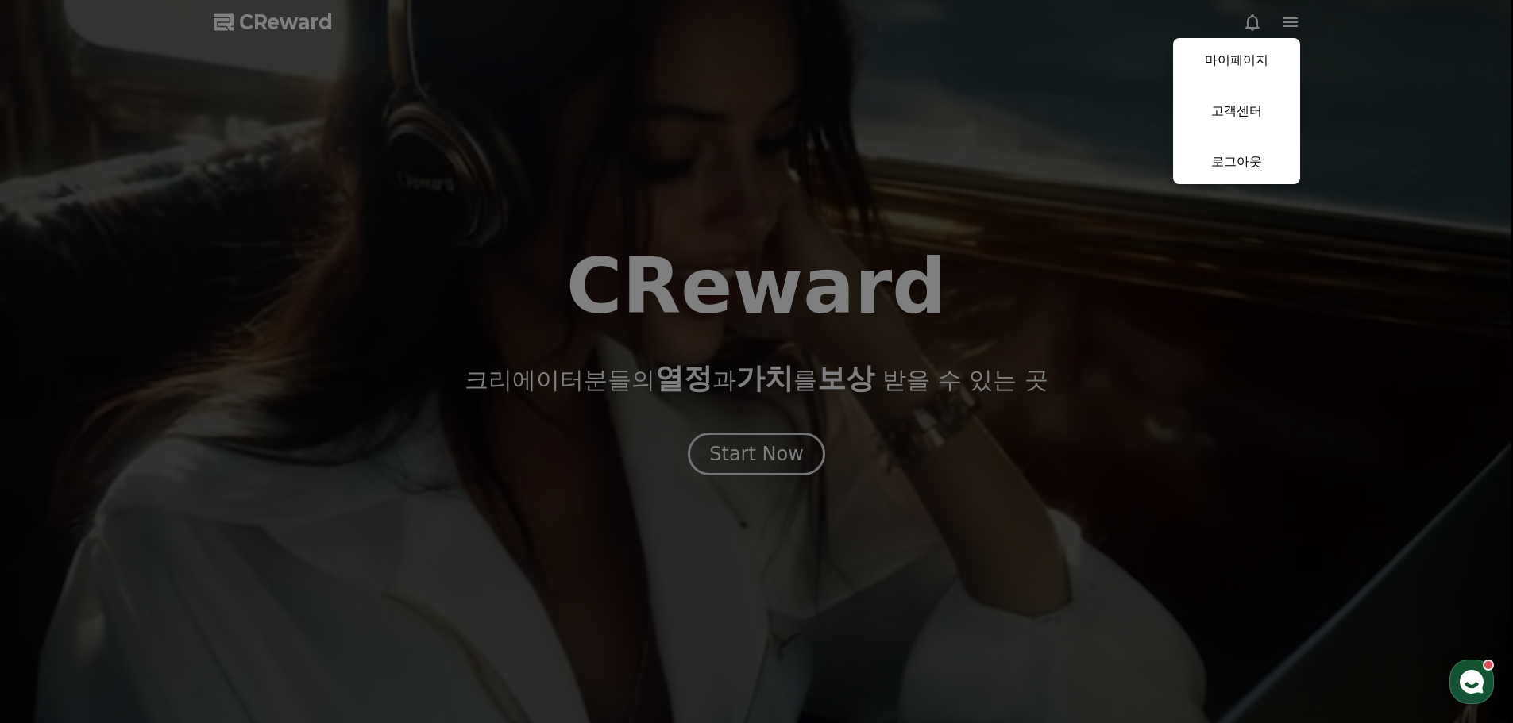
click at [763, 185] on button "close" at bounding box center [756, 361] width 1513 height 723
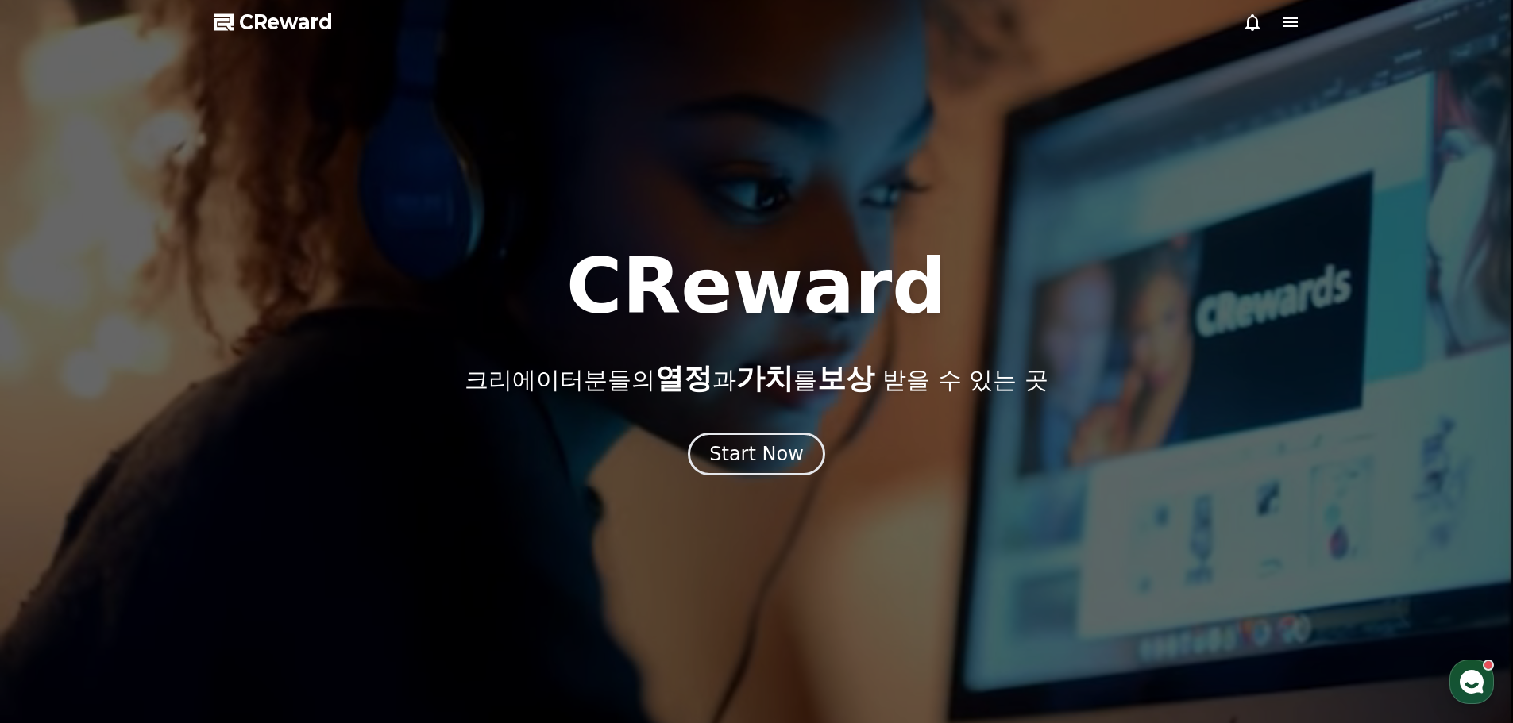
click at [358, 73] on div at bounding box center [756, 361] width 1513 height 723
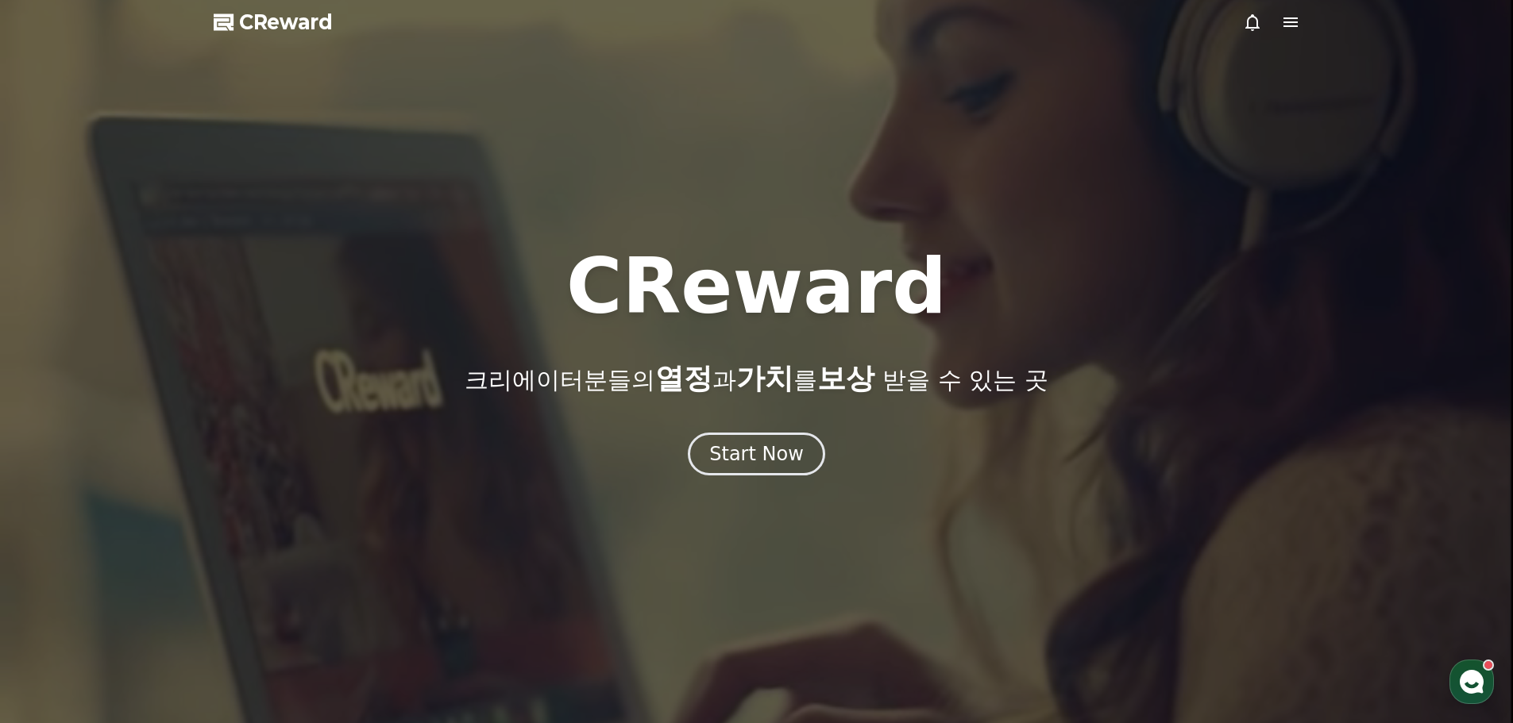
click at [296, 53] on div at bounding box center [756, 361] width 1513 height 723
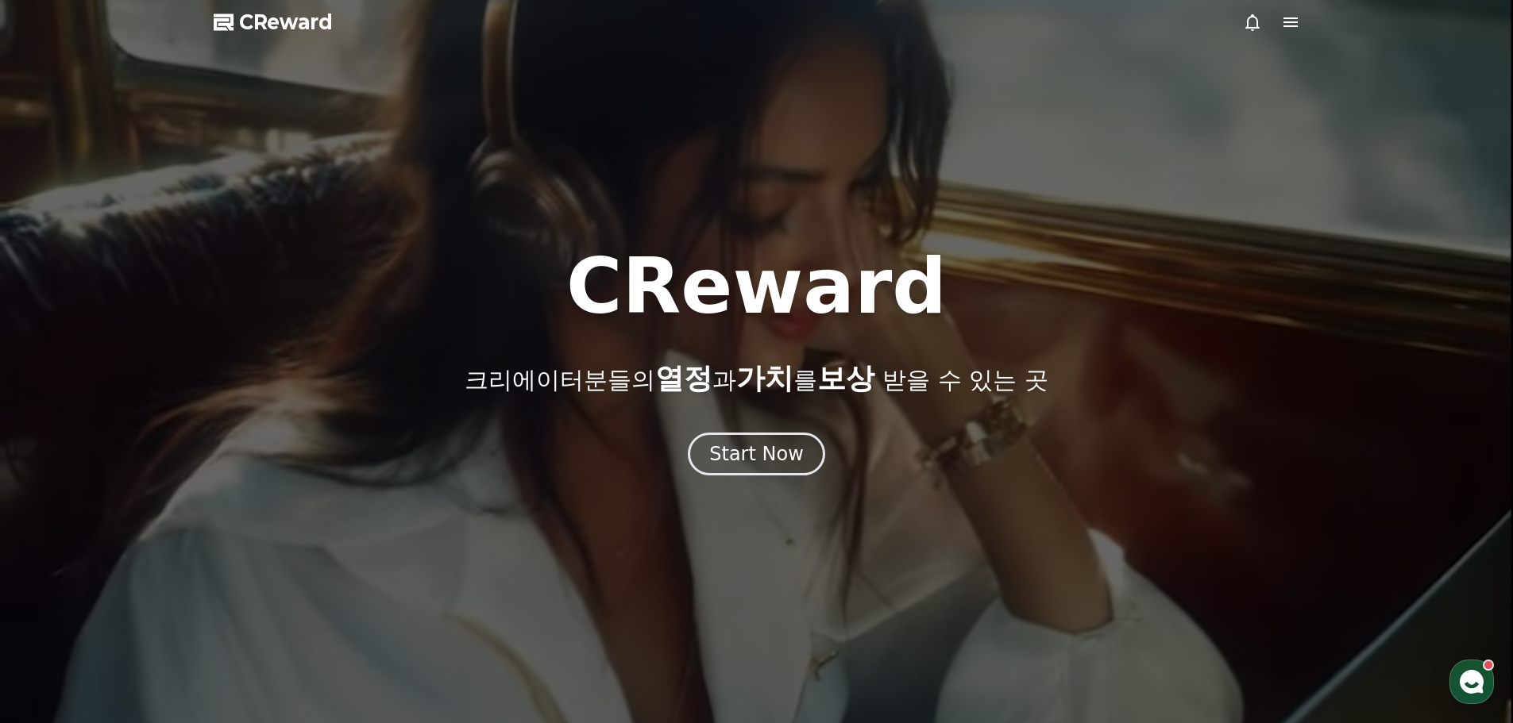
click at [291, 40] on div at bounding box center [756, 361] width 1513 height 723
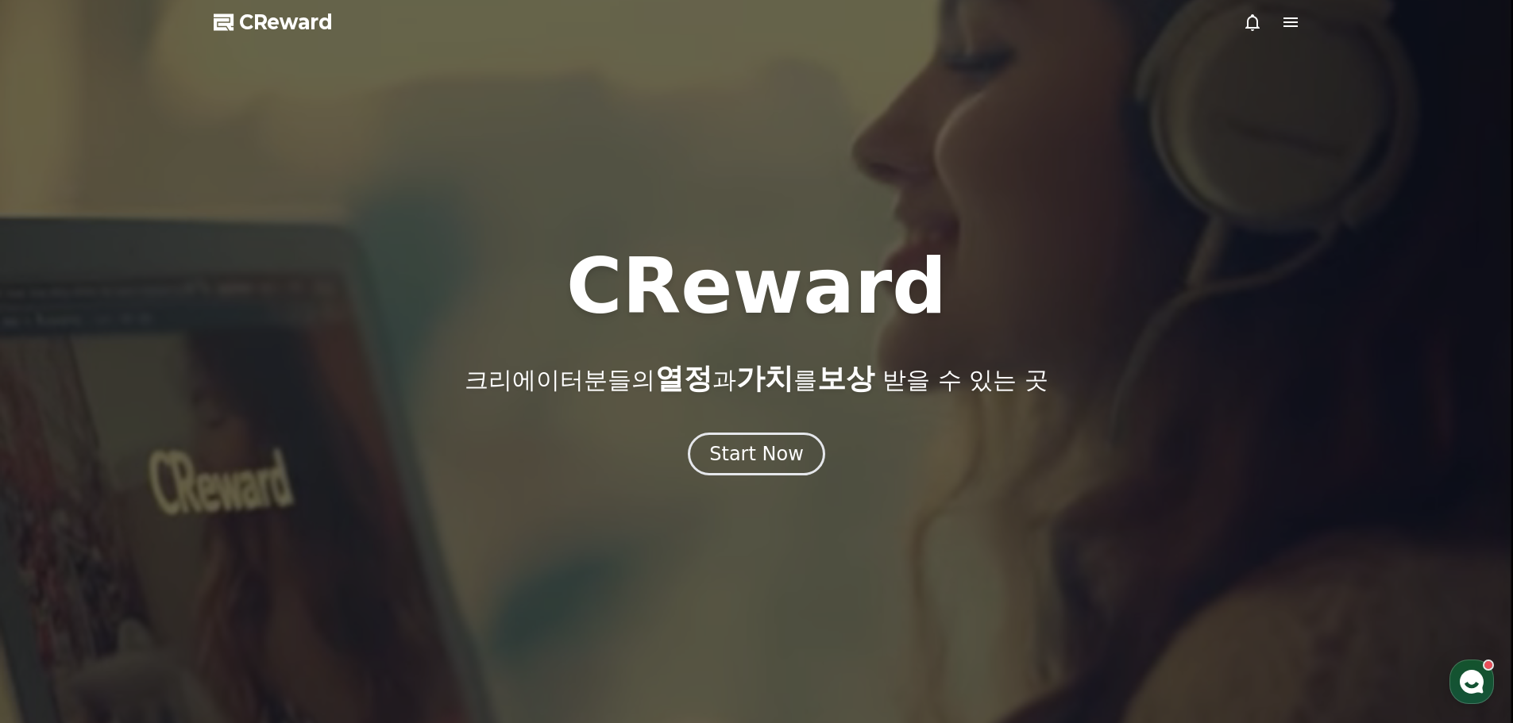
click at [303, 29] on span "CReward" at bounding box center [286, 22] width 94 height 25
